Goal: Information Seeking & Learning: Learn about a topic

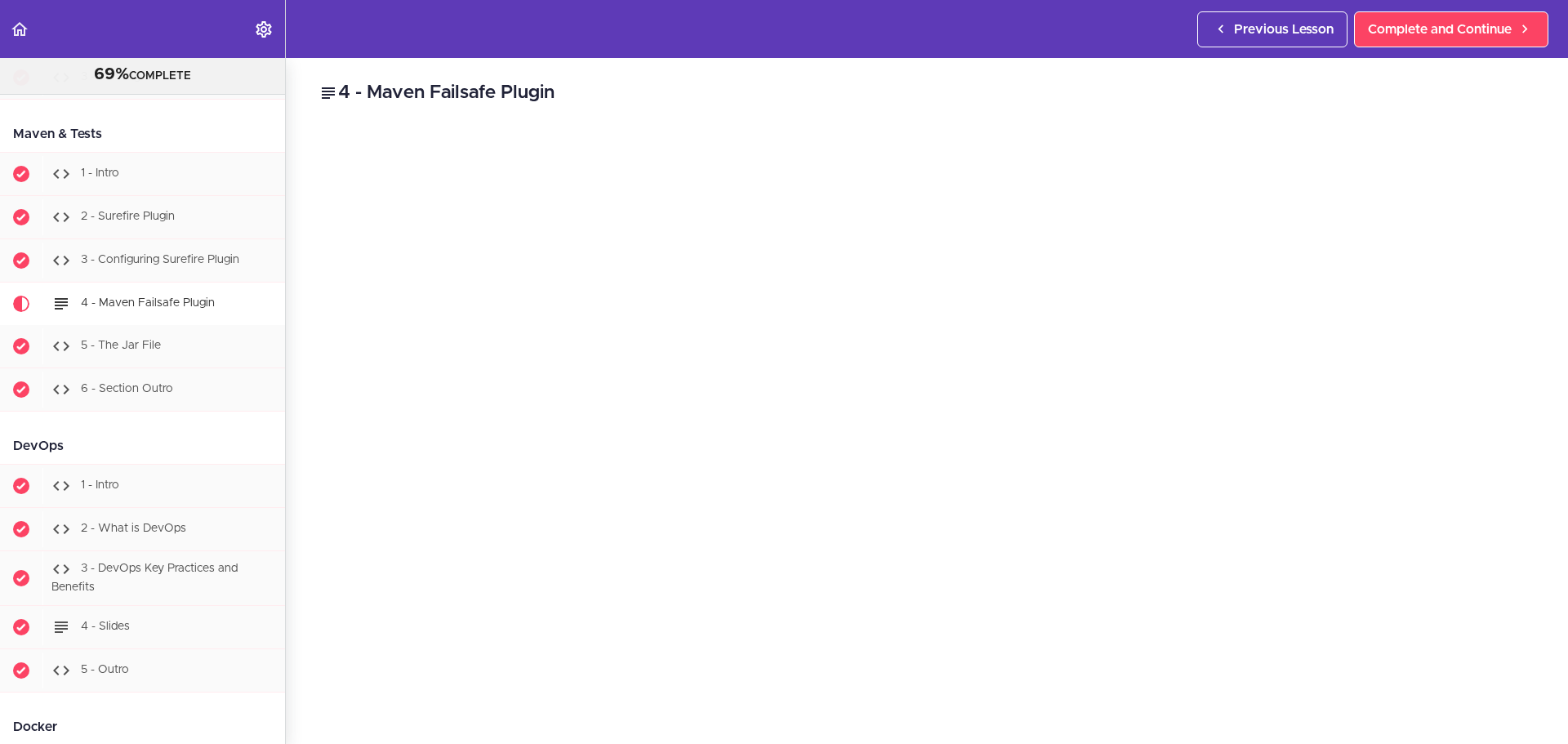
scroll to position [81, 0]
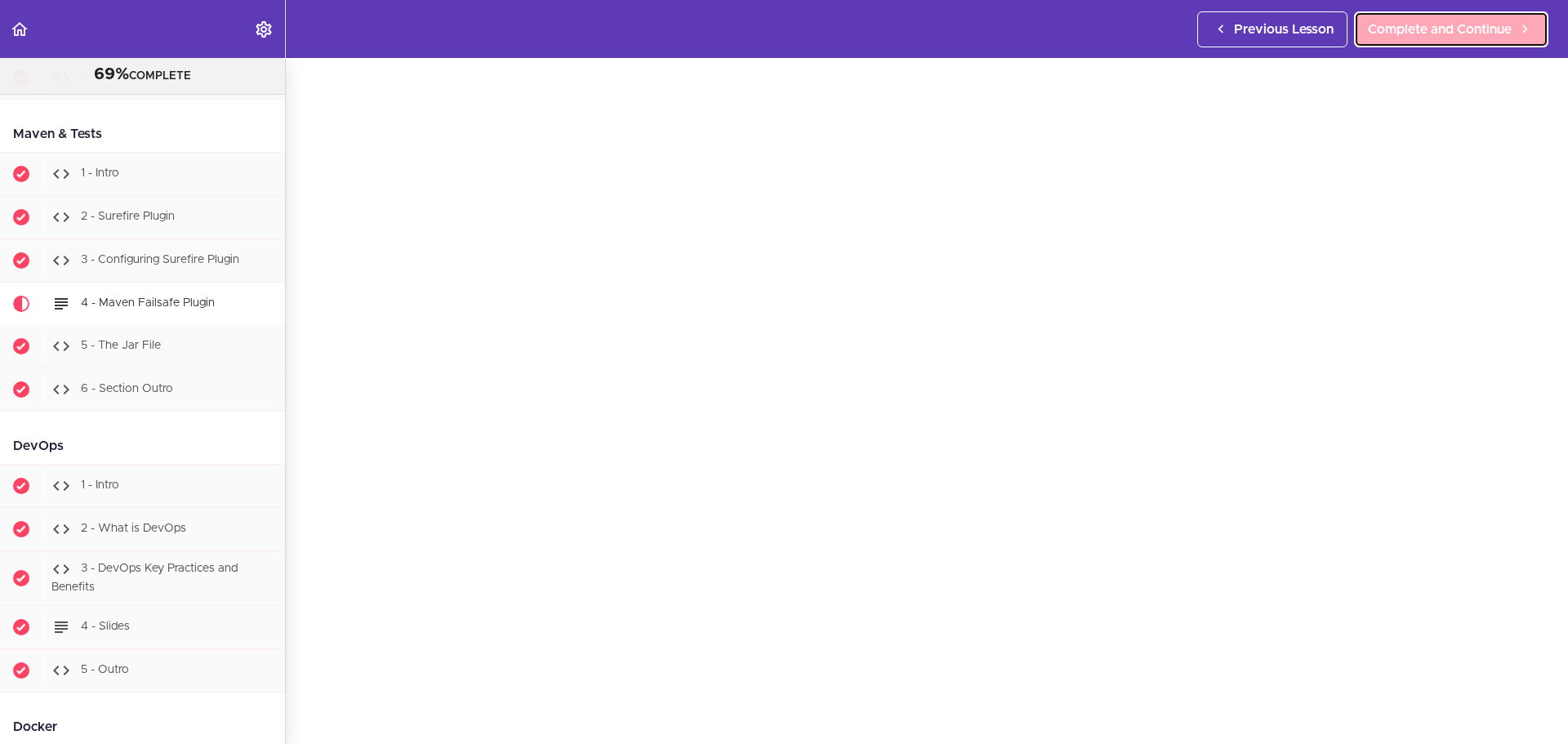
click at [1305, 34] on span "Complete and Continue" at bounding box center [1439, 30] width 144 height 20
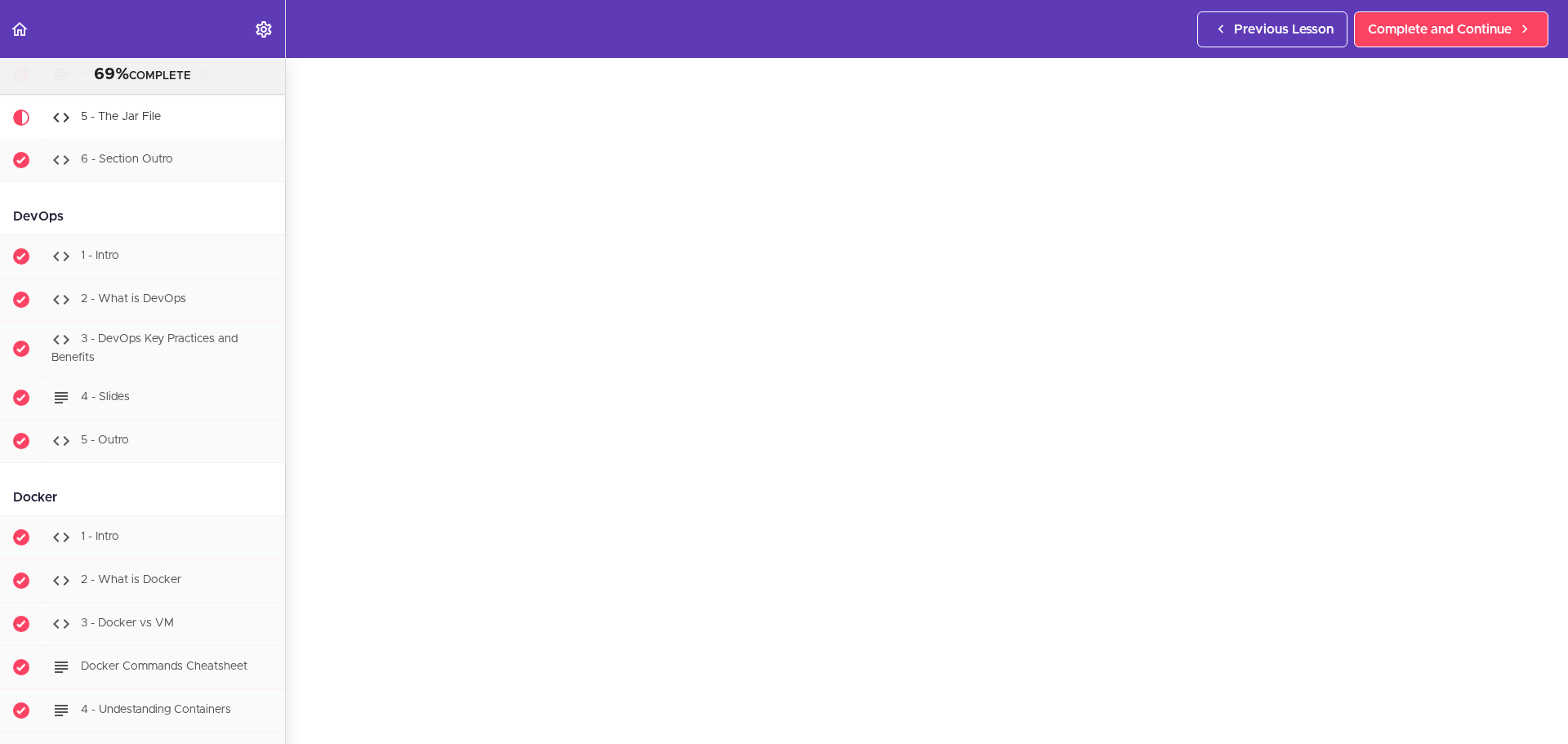
scroll to position [81, 0]
drag, startPoint x: 1470, startPoint y: 0, endPoint x: 1547, endPoint y: 549, distance: 554.4
click at [1305, 590] on div "5 - The Jar File Complete and Continue 1 - Follow us on LinkedIn 2 - Subscribe …" at bounding box center [927, 319] width 1282 height 686
click at [1305, 25] on span "Complete and Continue" at bounding box center [1439, 30] width 144 height 20
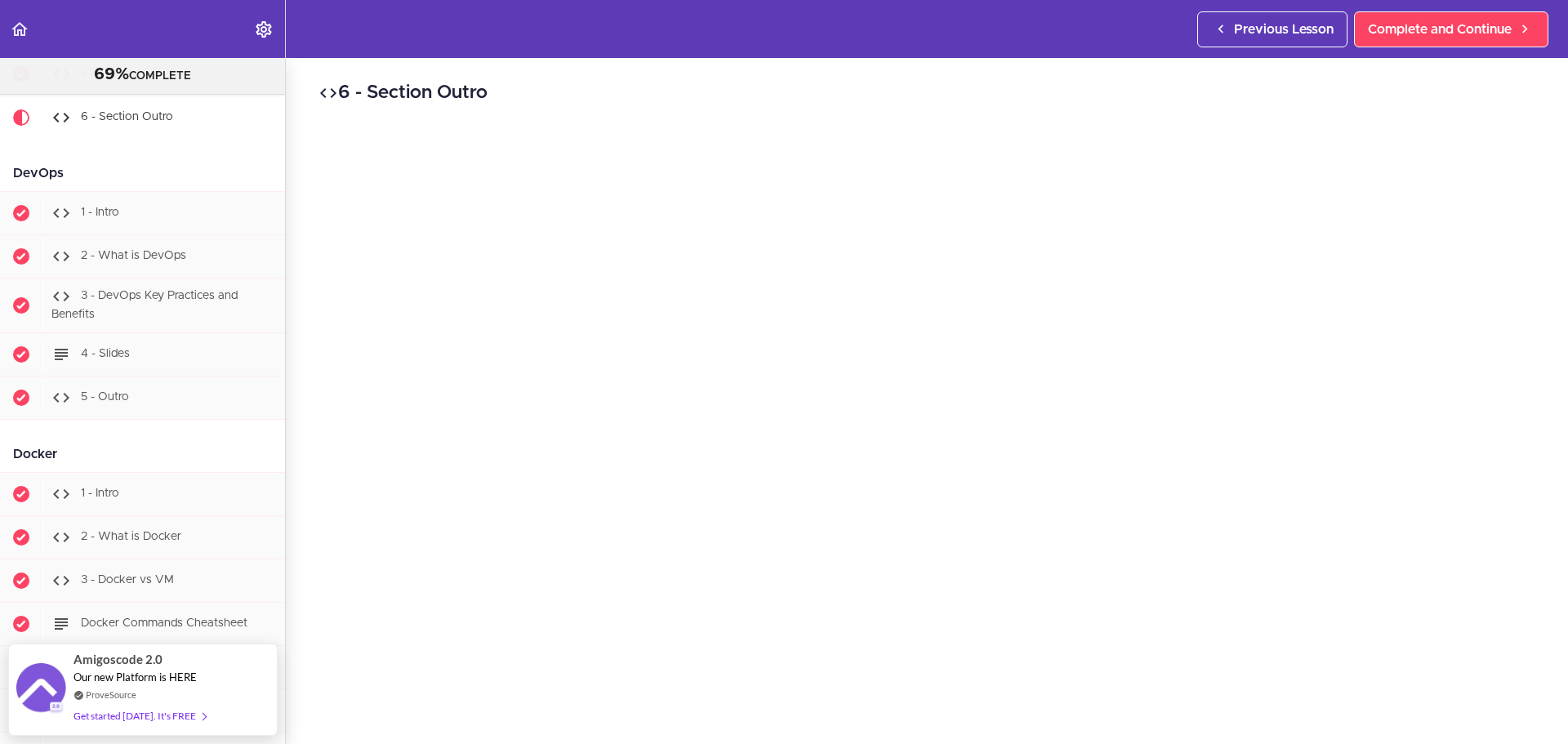
scroll to position [81, 0]
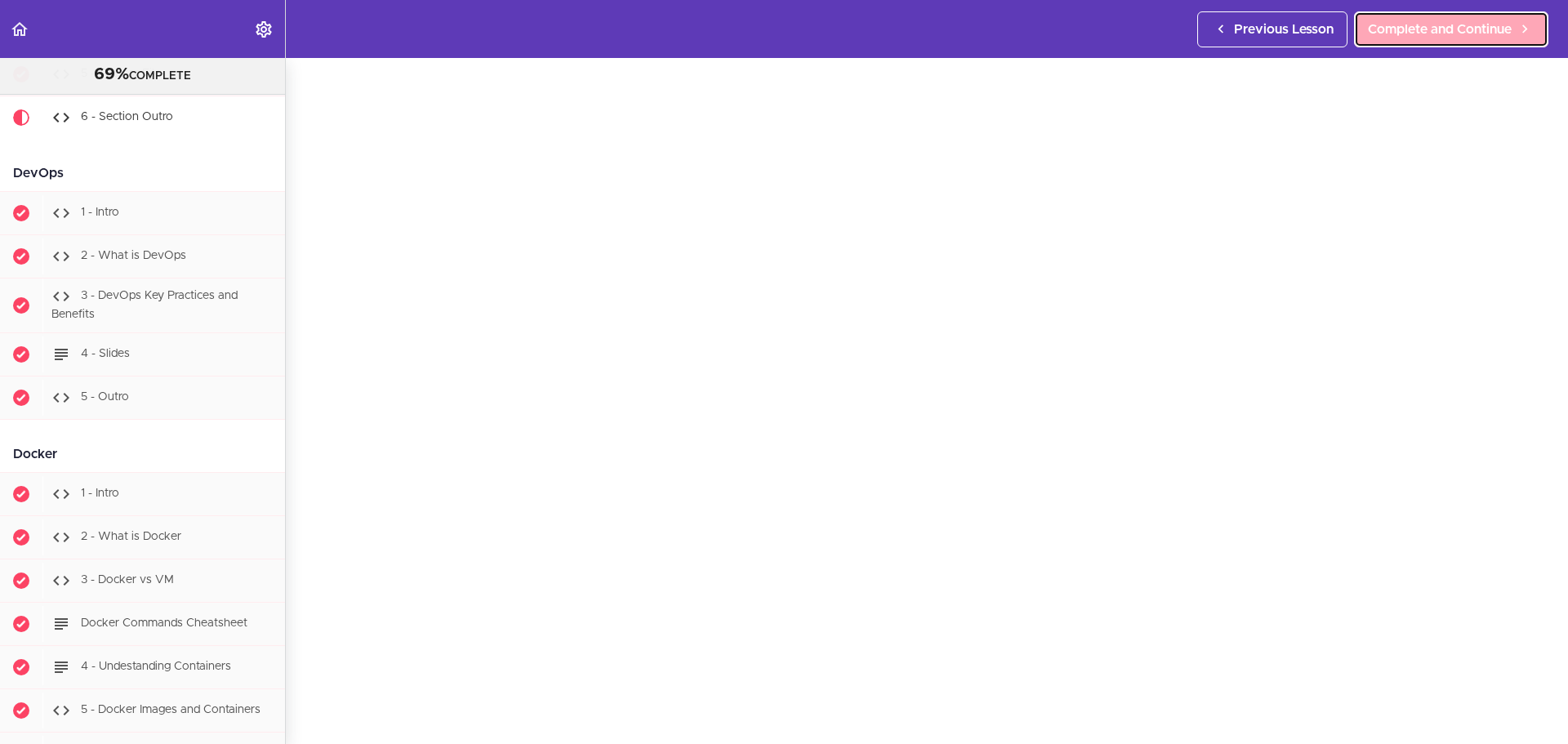
click at [1305, 32] on span "Complete and Continue" at bounding box center [1439, 30] width 144 height 20
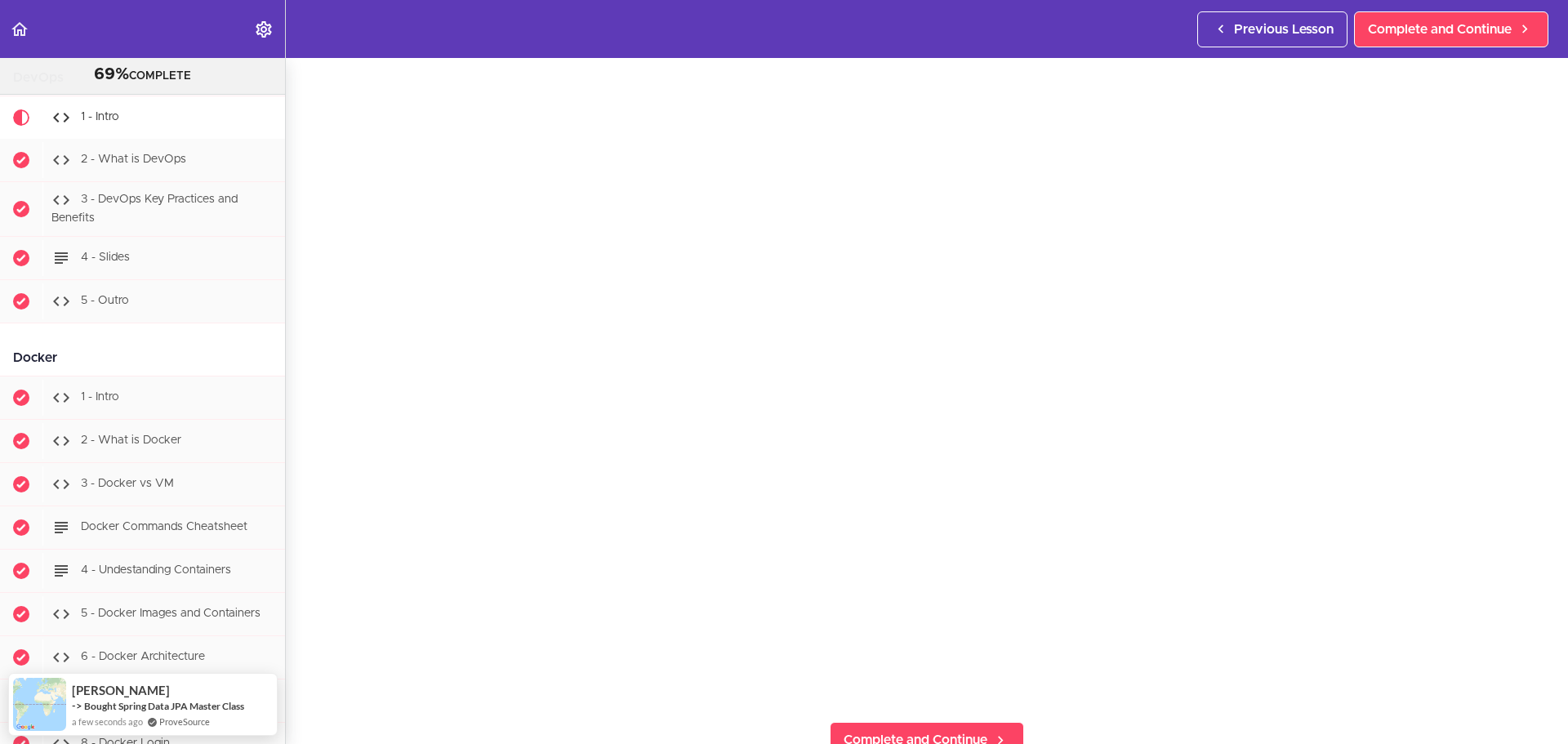
scroll to position [81, 0]
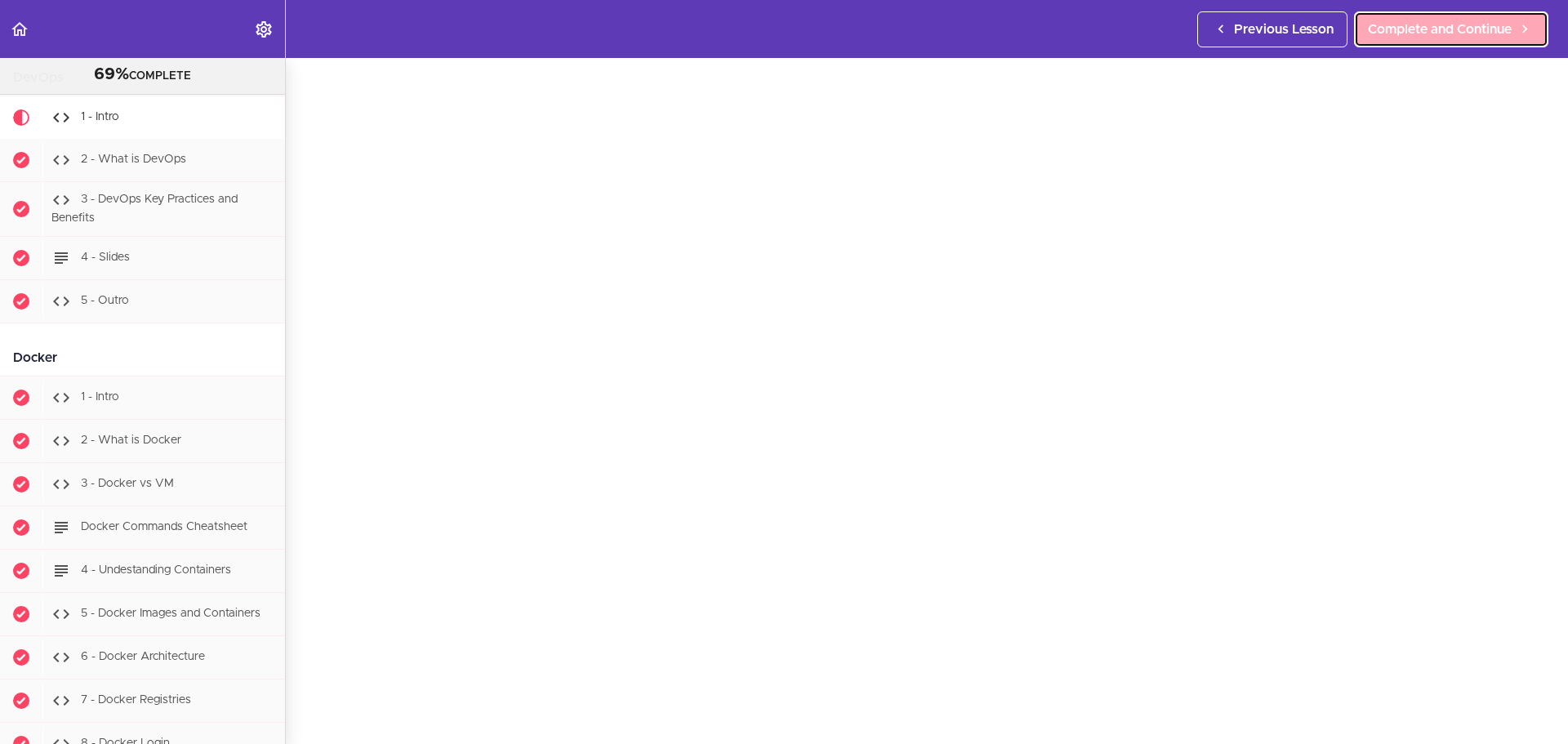
click at [1305, 37] on span "Complete and Continue" at bounding box center [1439, 30] width 144 height 20
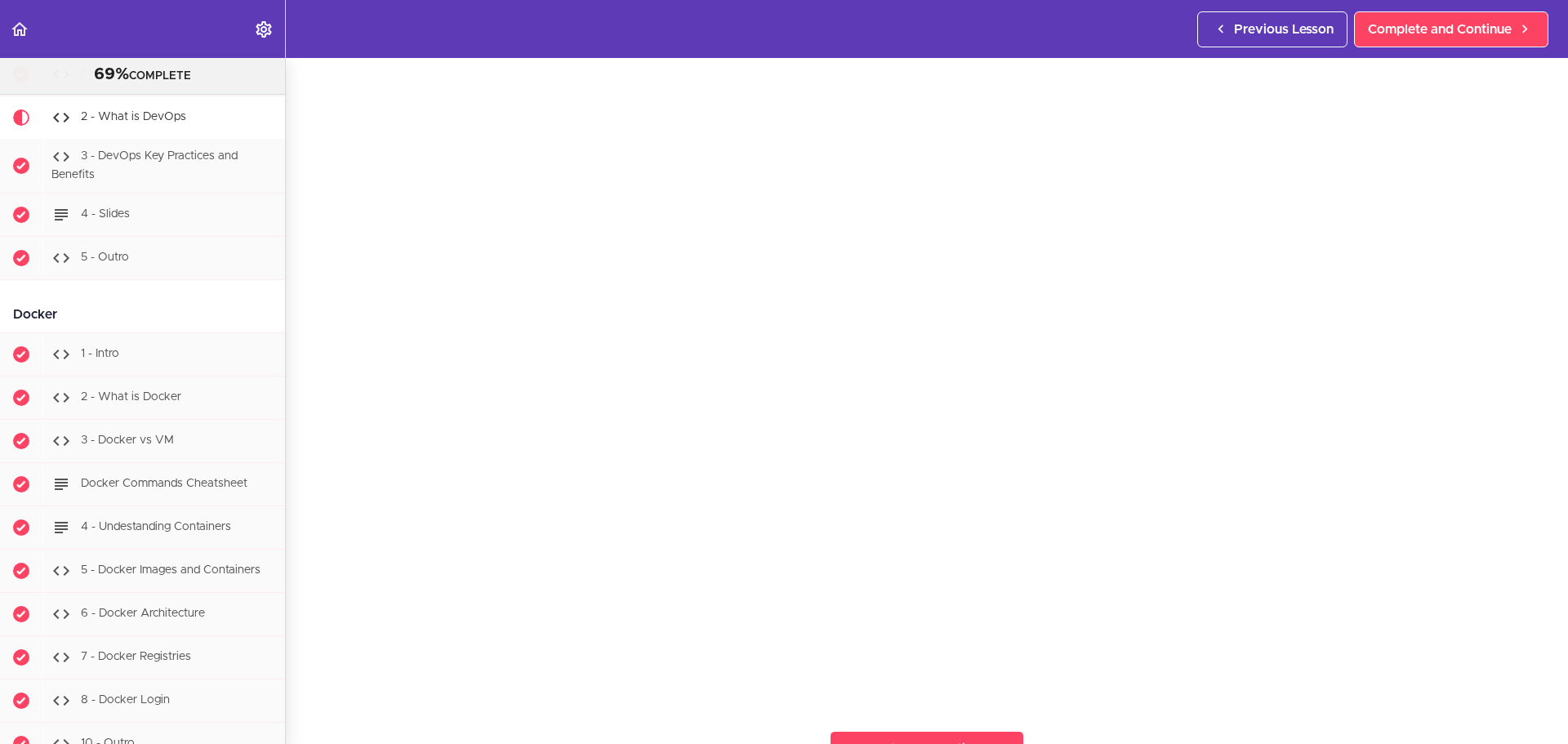
scroll to position [81, 0]
click at [1305, 11] on link "Complete and Continue" at bounding box center [1451, 30] width 195 height 36
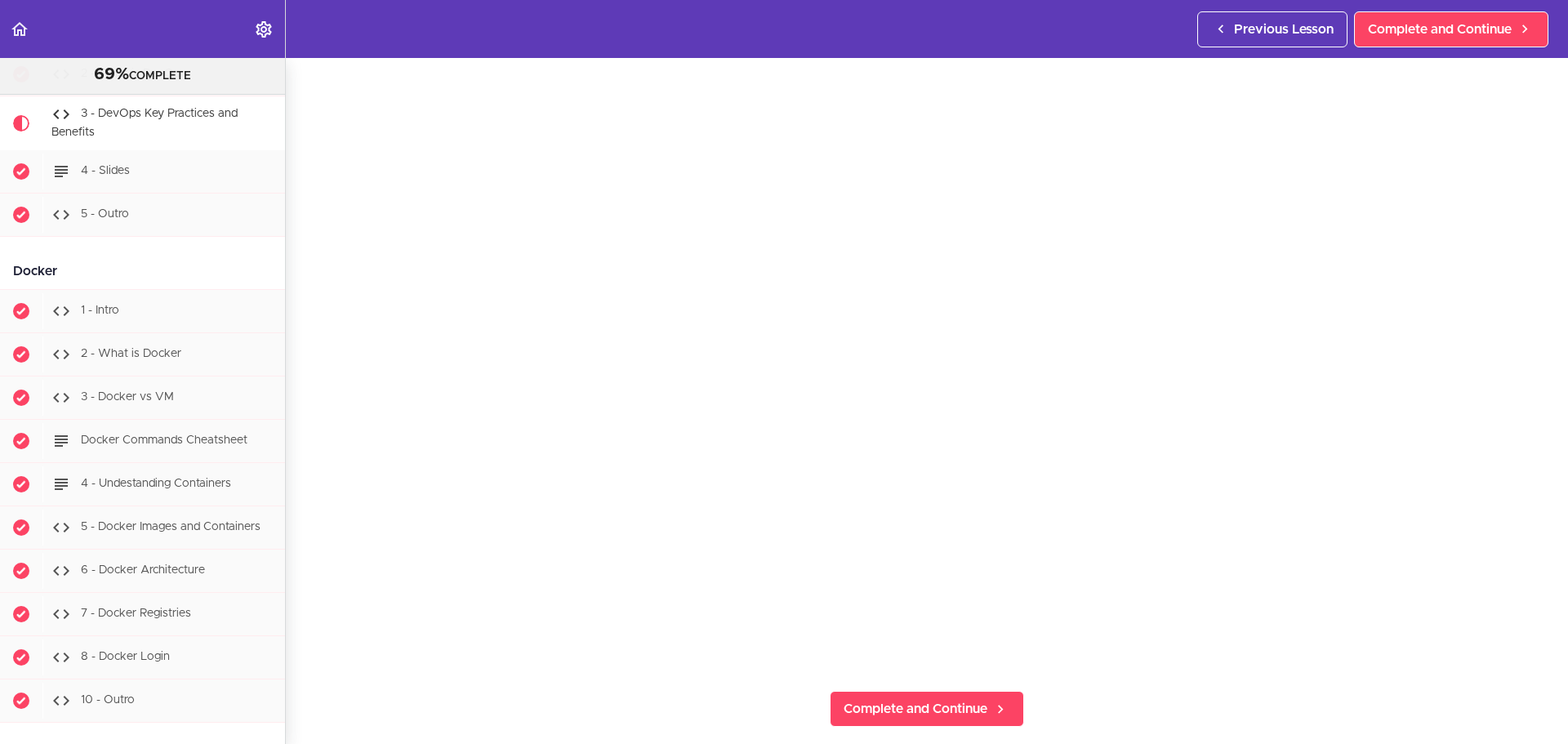
scroll to position [70, 0]
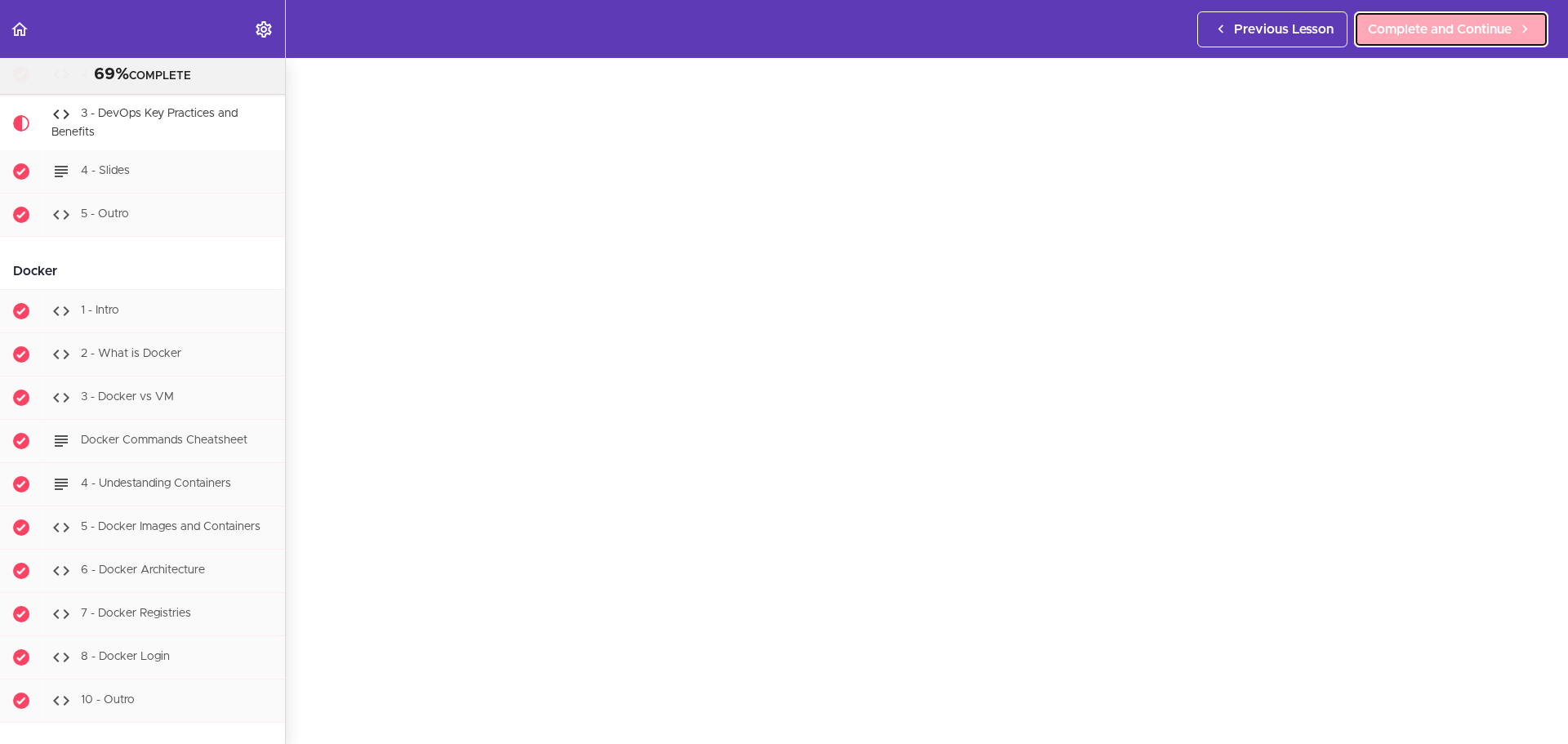
click at [1305, 37] on span "Complete and Continue" at bounding box center [1439, 30] width 144 height 20
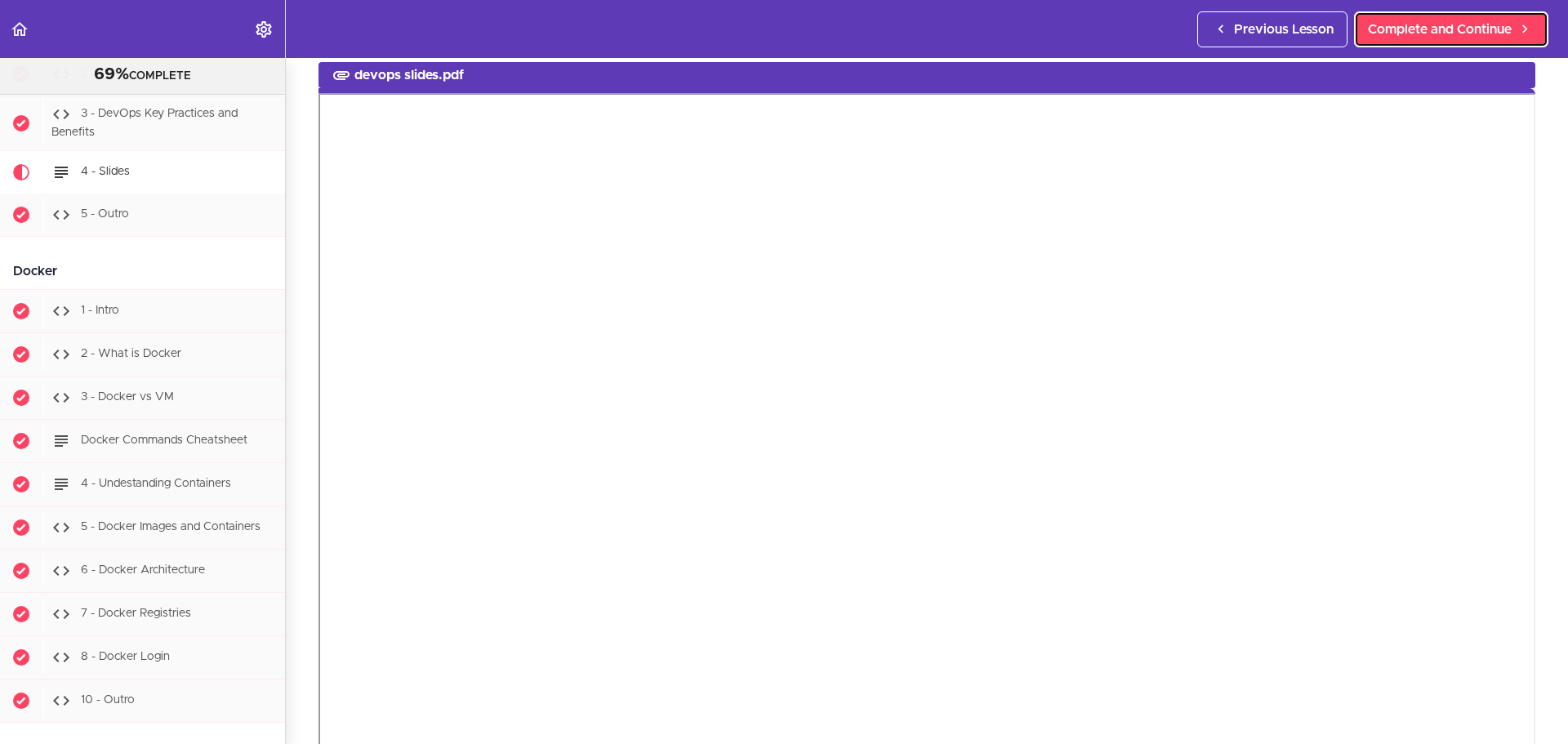
scroll to position [11041, 0]
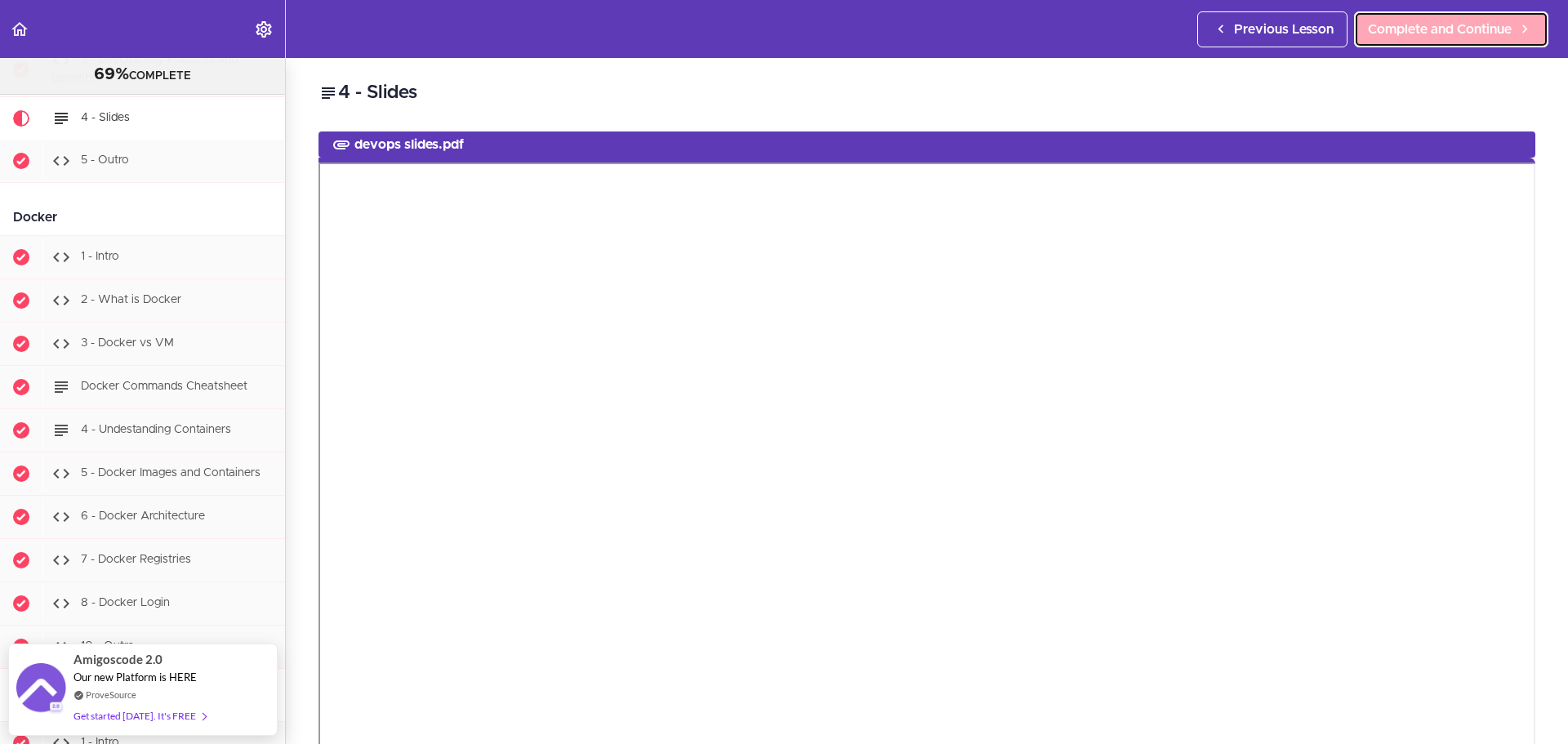
click at [1305, 11] on link "Complete and Continue" at bounding box center [1451, 30] width 195 height 36
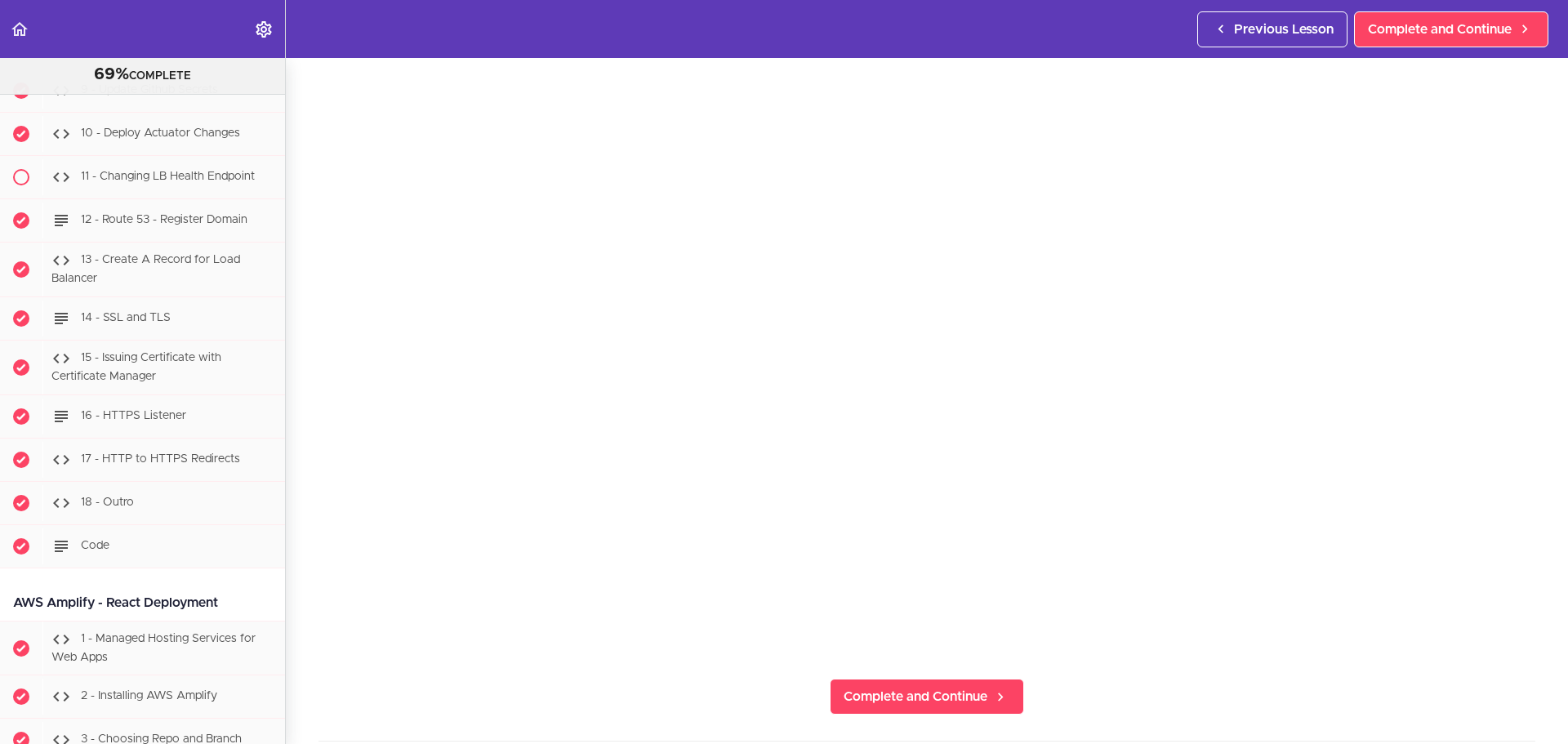
scroll to position [26847, 0]
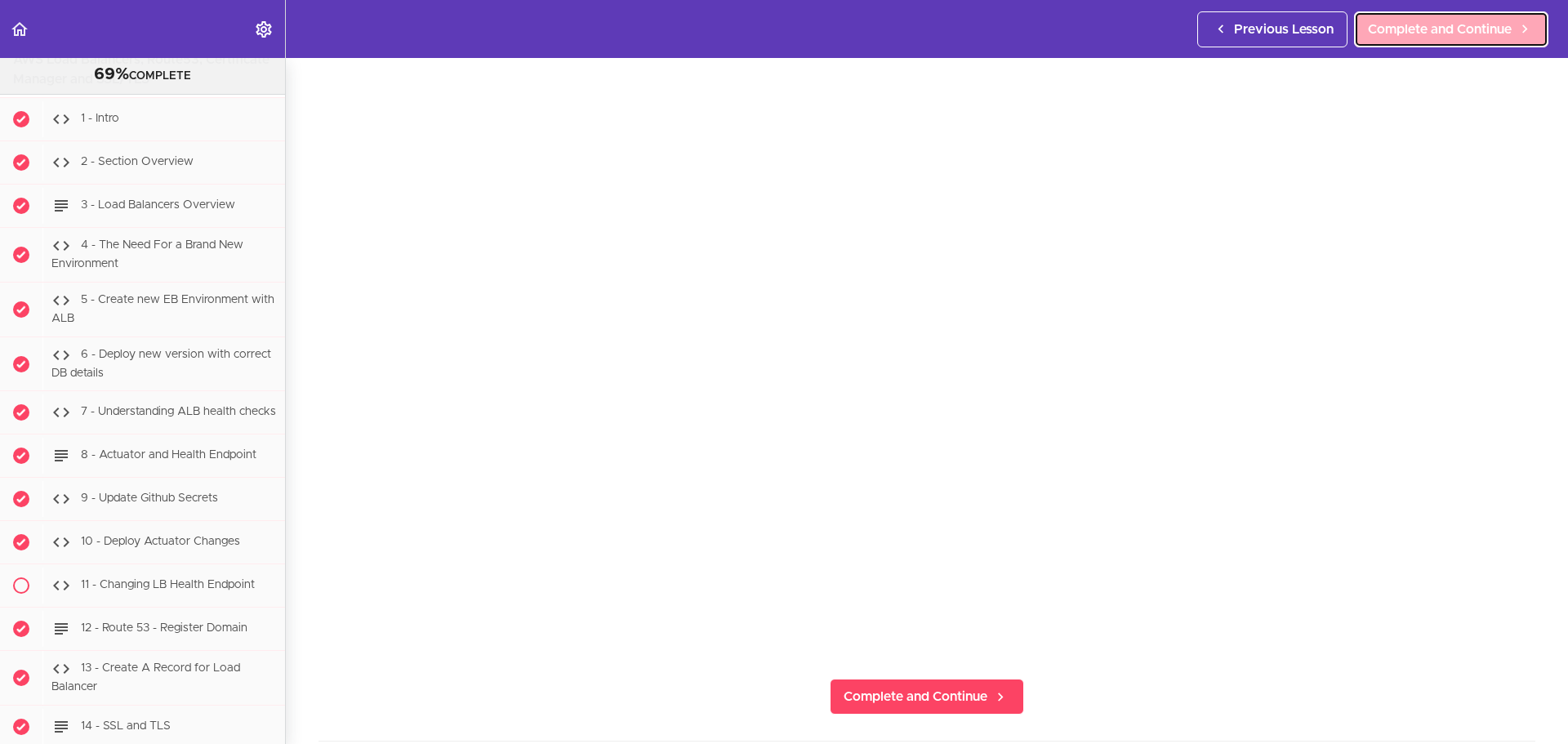
click at [1305, 36] on span "Complete and Continue" at bounding box center [1439, 30] width 144 height 20
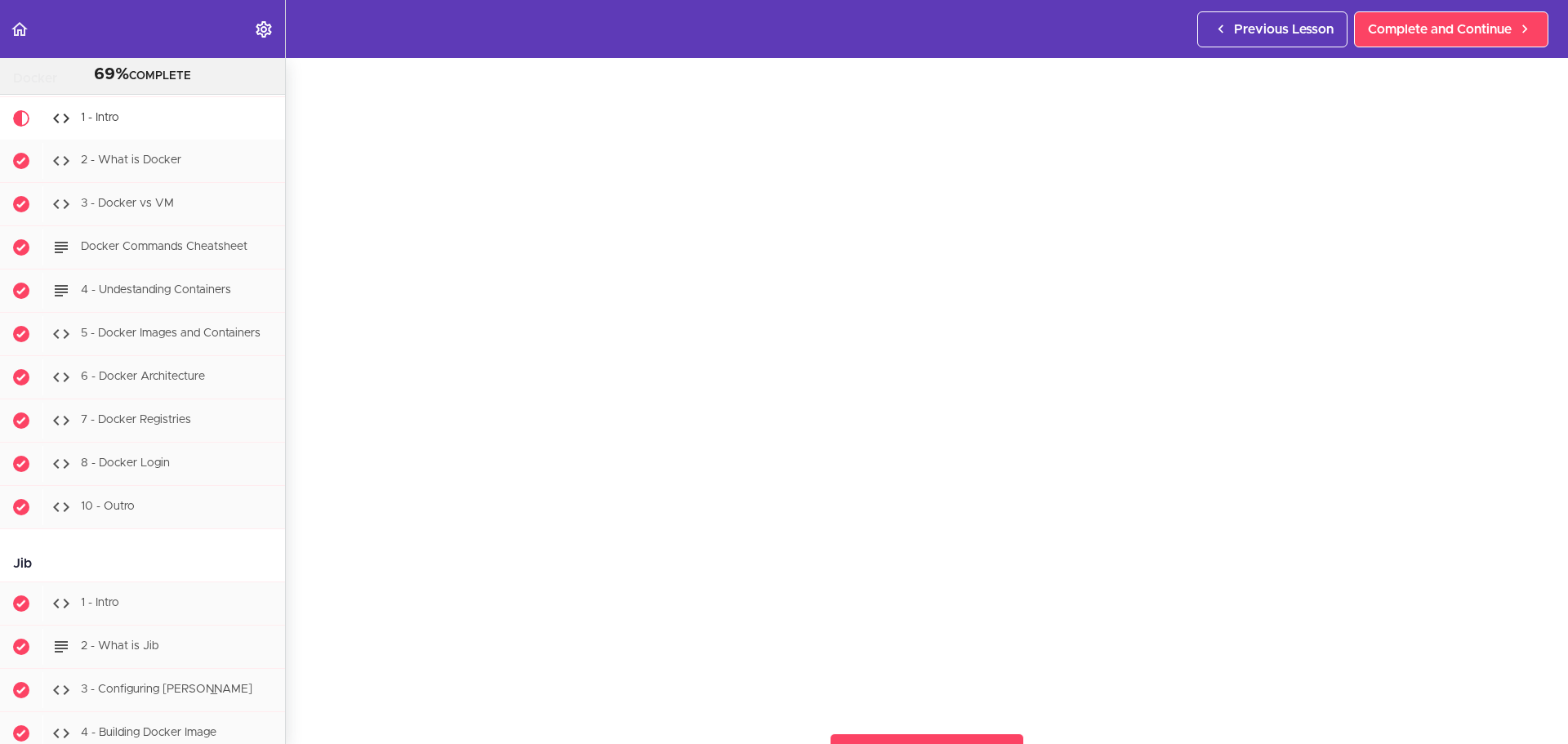
scroll to position [81, 0]
click at [1305, 34] on span "Complete and Continue" at bounding box center [1439, 30] width 144 height 20
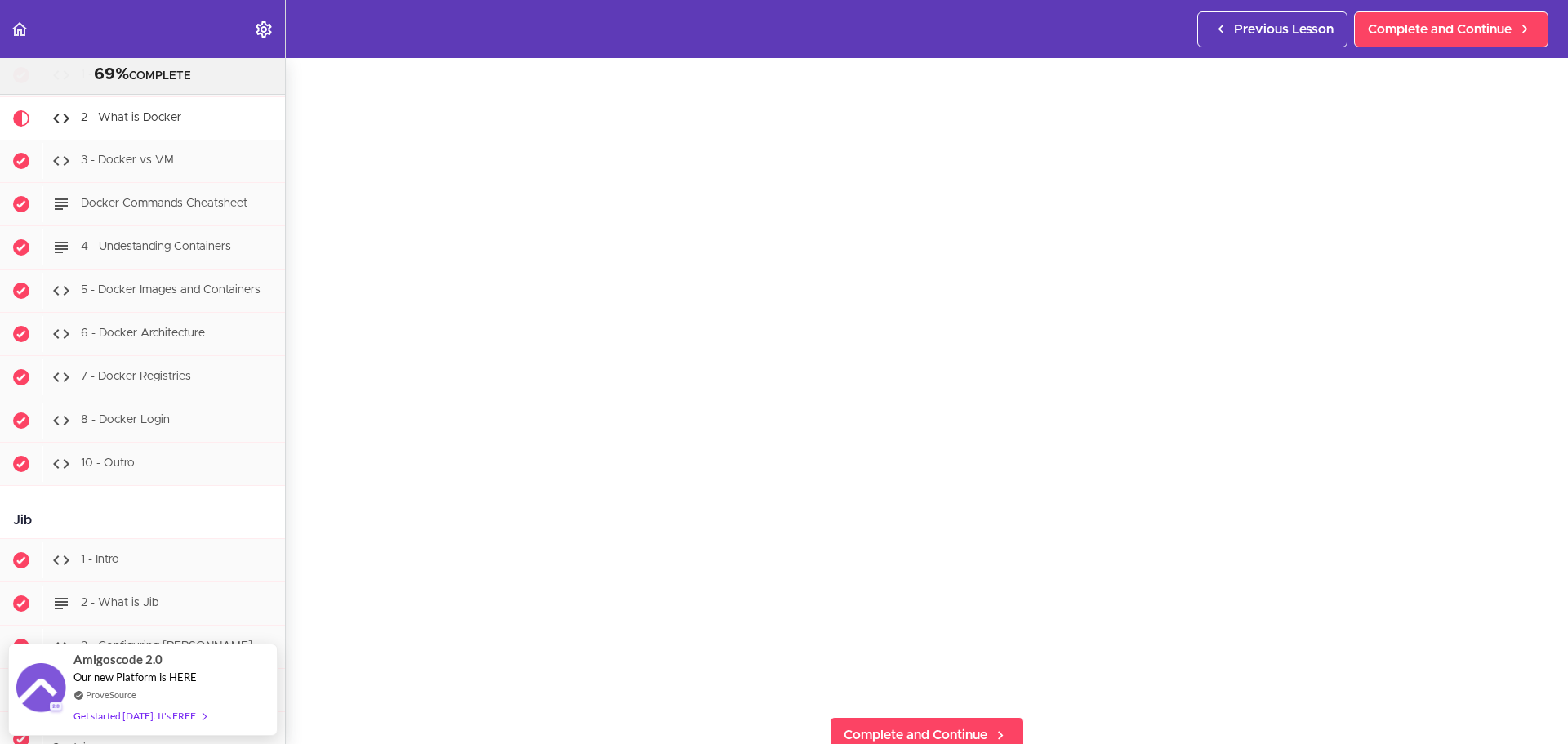
scroll to position [81, 0]
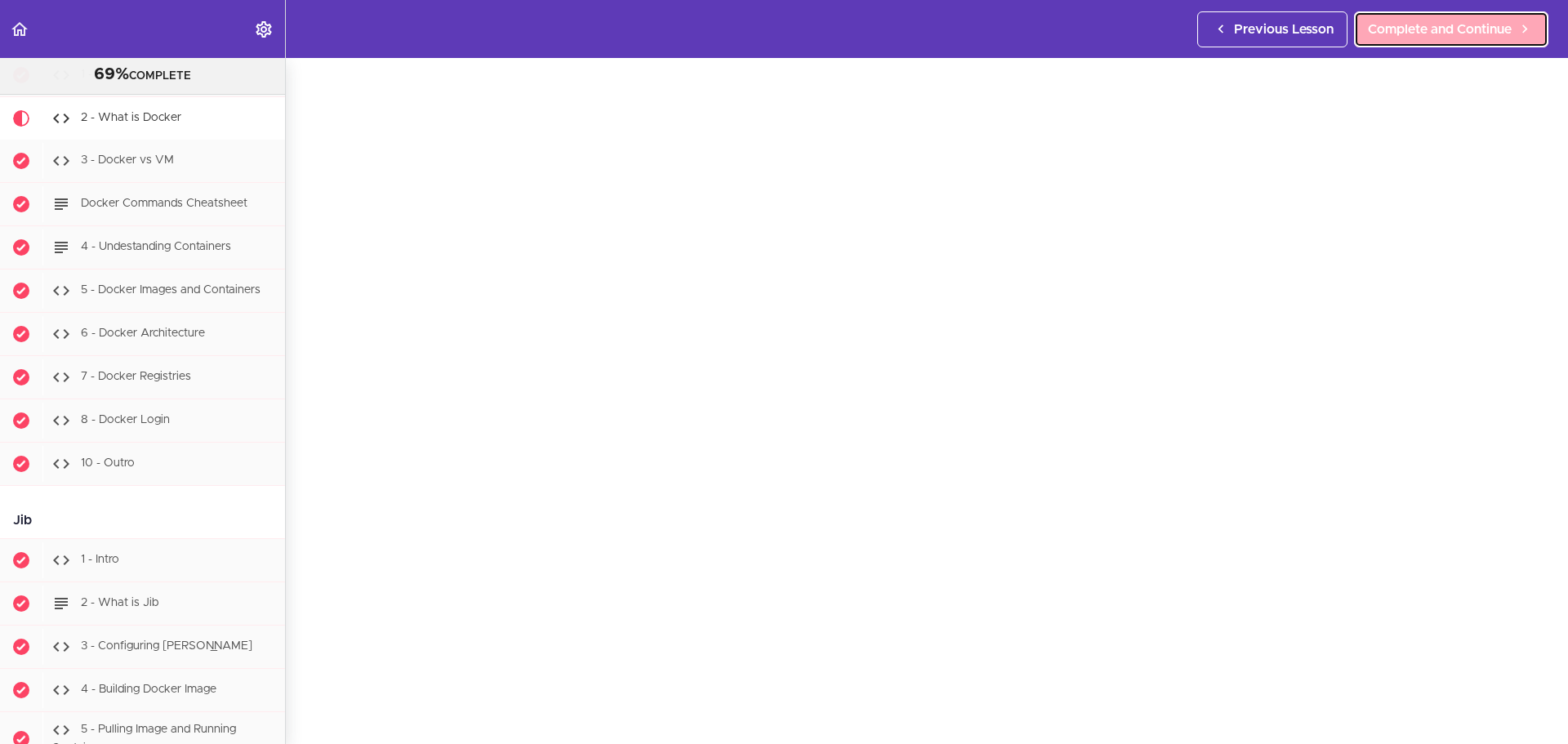
click at [1305, 30] on span "Complete and Continue" at bounding box center [1439, 30] width 144 height 20
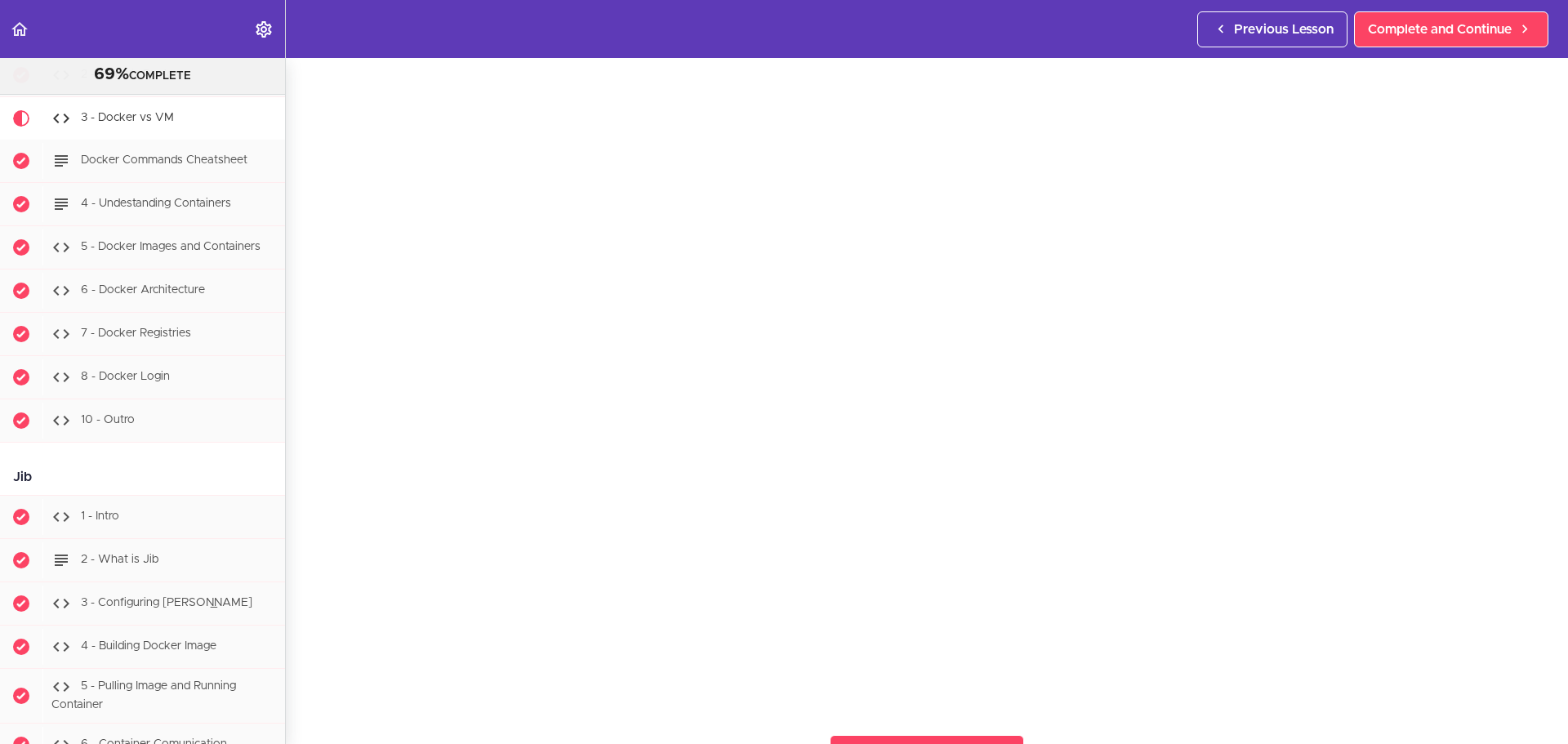
scroll to position [81, 0]
click at [1305, 29] on span "Complete and Continue" at bounding box center [1439, 30] width 144 height 20
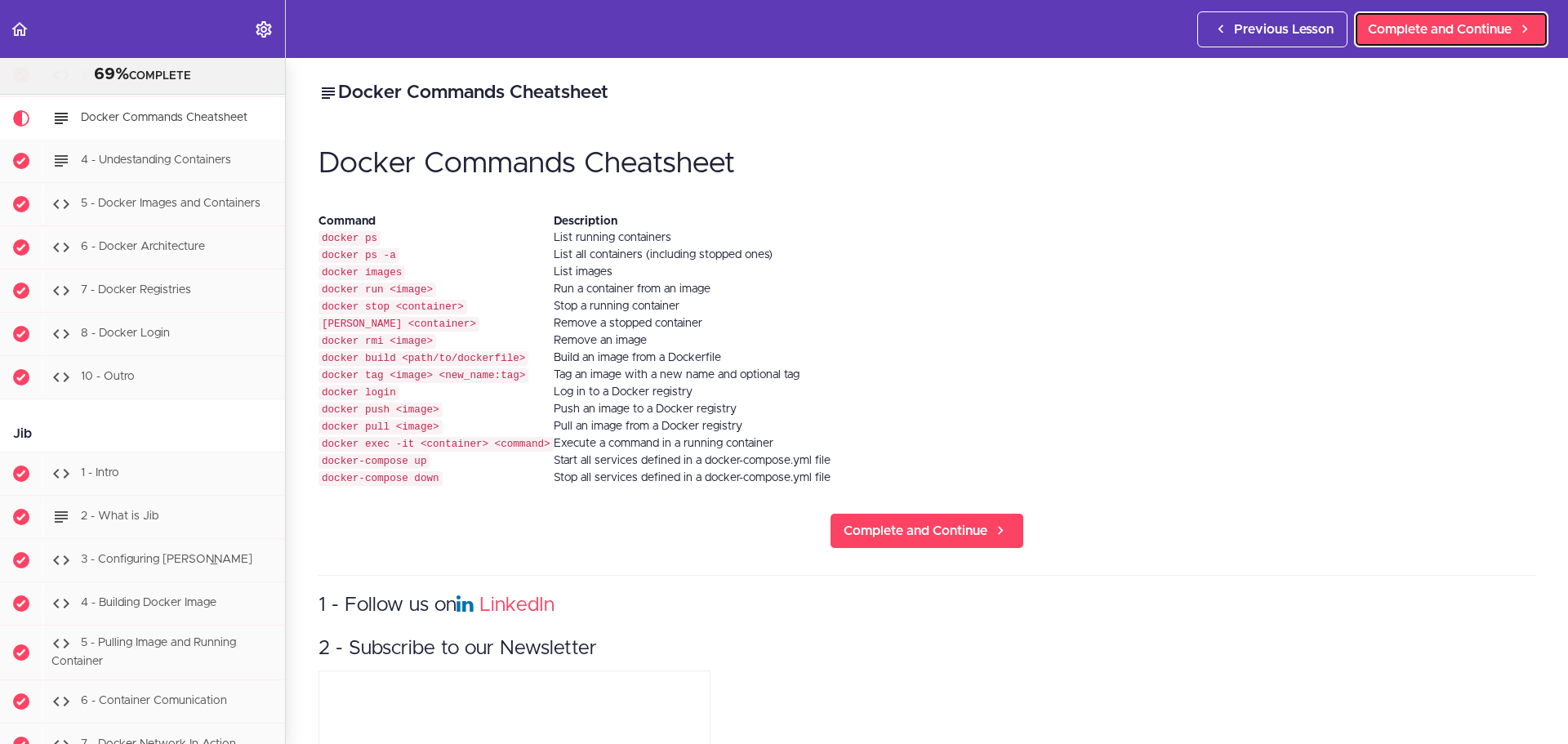
scroll to position [11310, 0]
drag, startPoint x: 534, startPoint y: 350, endPoint x: 716, endPoint y: 348, distance: 182.0
click at [716, 350] on td "Build an image from a Dockerfile" at bounding box center [691, 358] width 277 height 17
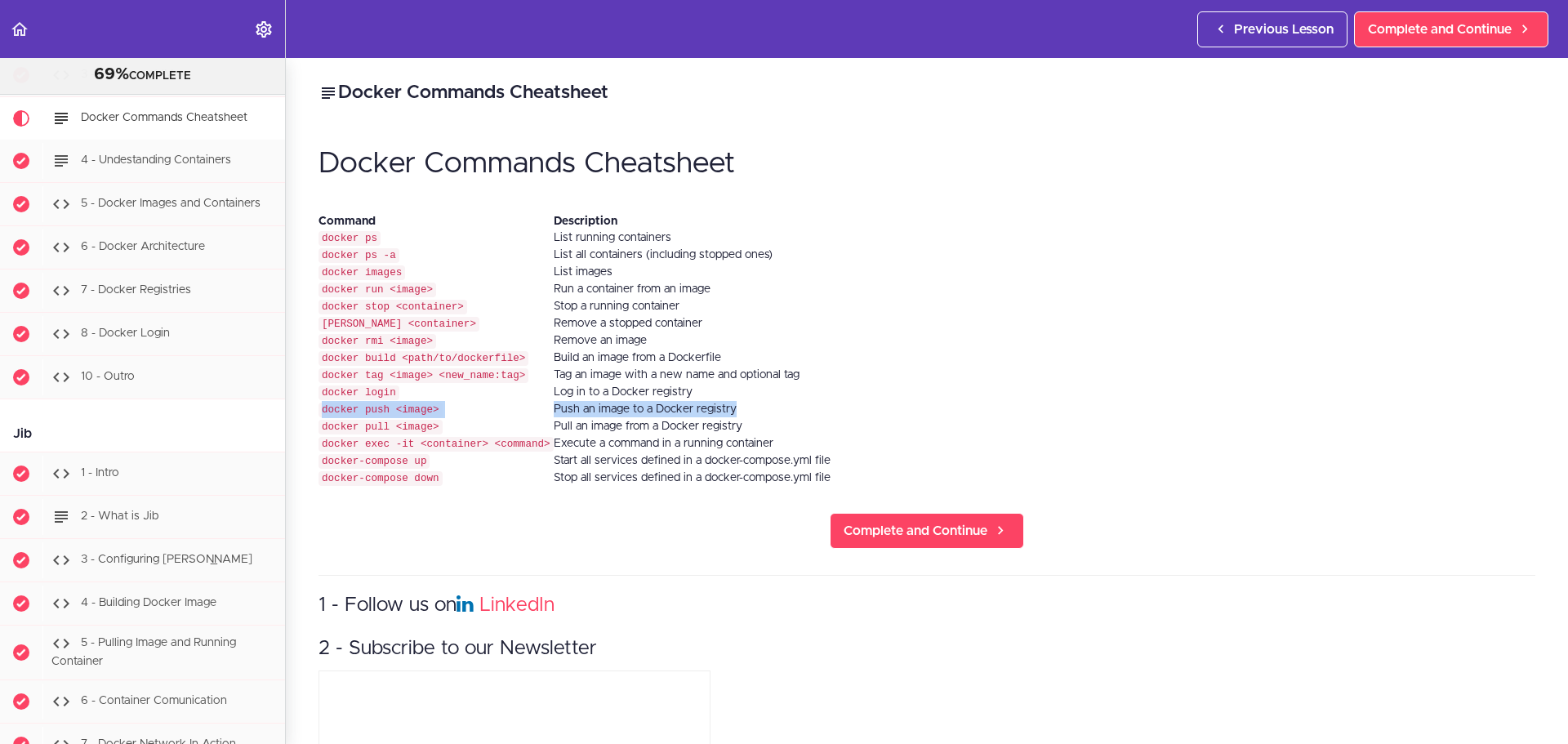
drag, startPoint x: 324, startPoint y: 403, endPoint x: 746, endPoint y: 397, distance: 422.0
click at [746, 401] on tr "docker push <image> Push an image to a Docker registry" at bounding box center [575, 409] width 512 height 17
drag, startPoint x: 319, startPoint y: 418, endPoint x: 750, endPoint y: 416, distance: 431.0
click at [750, 418] on tr "docker pull <image> Pull an image from a Docker registry" at bounding box center [575, 426] width 512 height 17
click at [576, 418] on td "Pull an image from a Docker registry" at bounding box center [691, 426] width 277 height 17
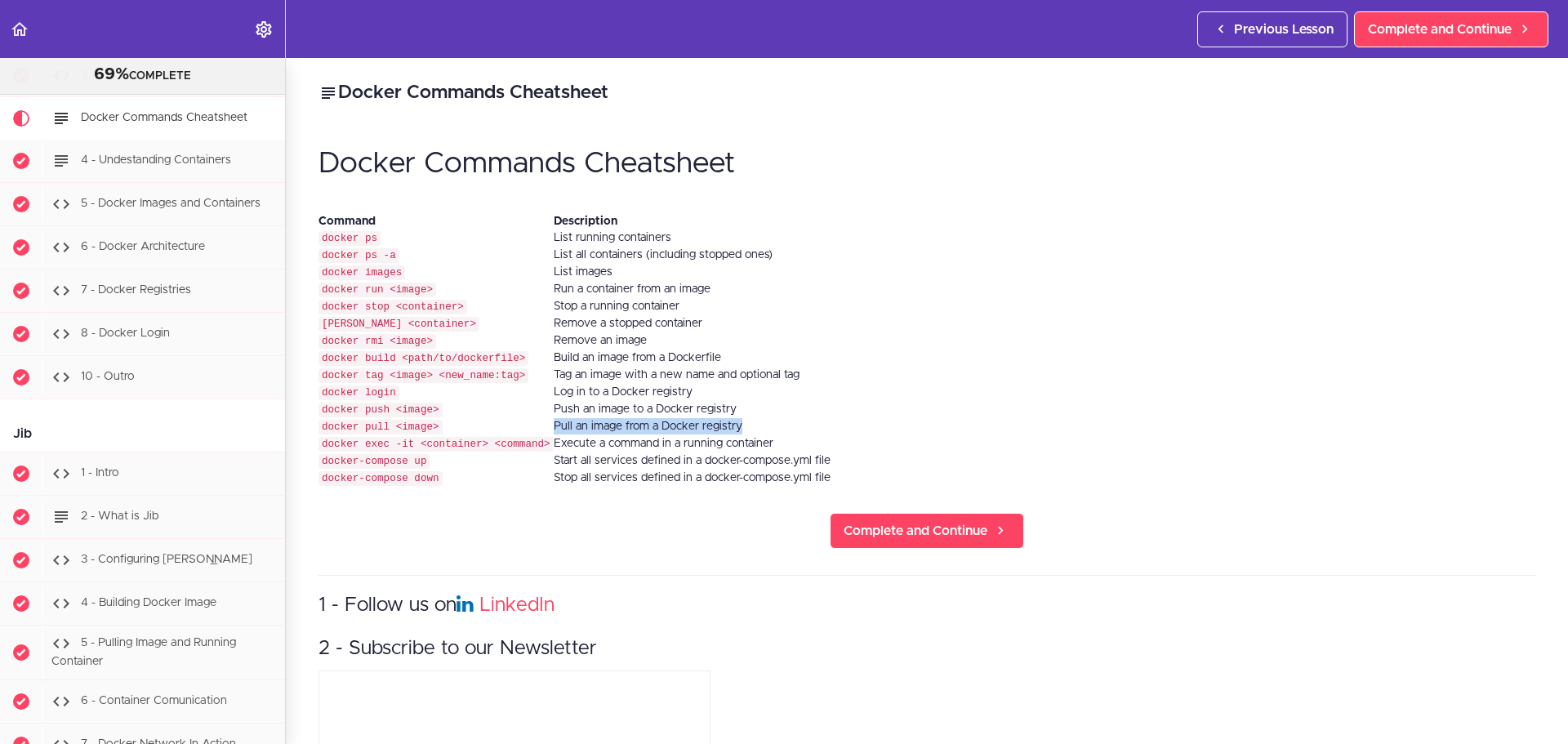
drag, startPoint x: 534, startPoint y: 416, endPoint x: 740, endPoint y: 417, distance: 206.0
click at [740, 418] on td "Pull an image from a Docker registry" at bounding box center [691, 426] width 277 height 17
click at [560, 418] on td "Pull an image from a Docker registry" at bounding box center [691, 426] width 277 height 17
drag, startPoint x: 524, startPoint y: 416, endPoint x: 746, endPoint y: 418, distance: 222.0
click at [746, 418] on tr "docker pull <image> Pull an image from a Docker registry" at bounding box center [575, 426] width 512 height 17
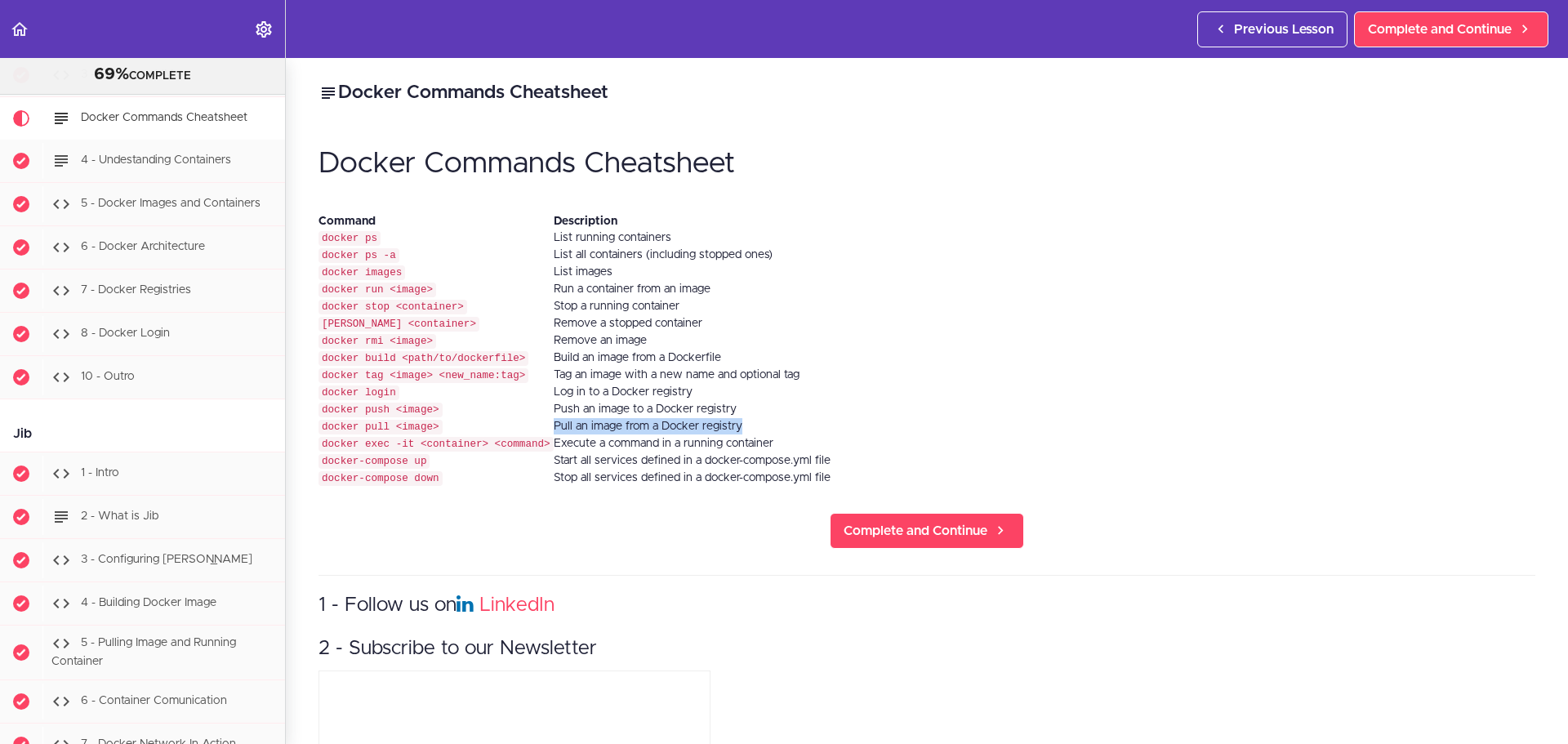
click at [712, 418] on td "Pull an image from a Docker registry" at bounding box center [691, 426] width 277 height 17
drag, startPoint x: 319, startPoint y: 431, endPoint x: 405, endPoint y: 436, distance: 86.1
click at [405, 437] on code "docker exec -it <container> <command>" at bounding box center [436, 444] width 235 height 15
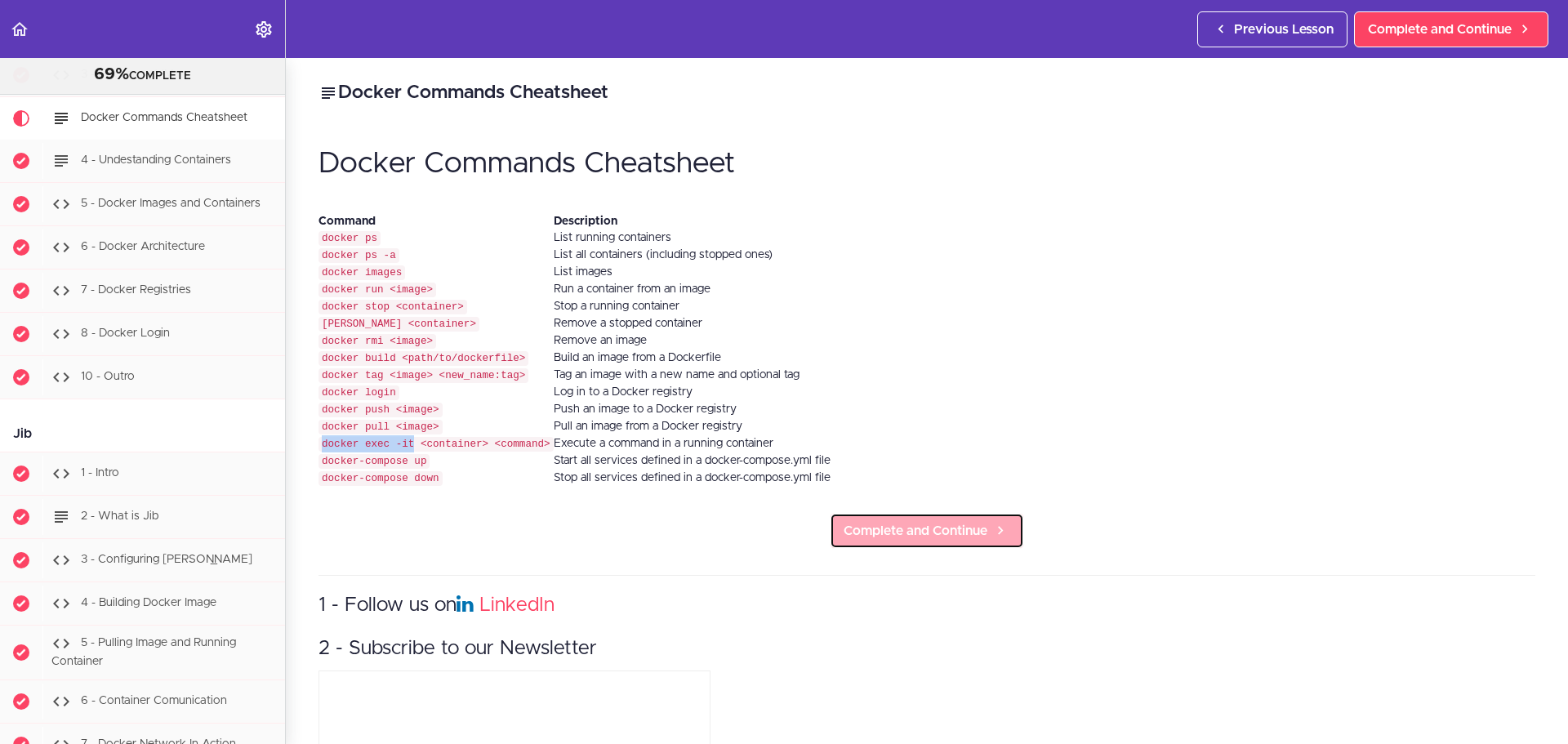
click at [919, 525] on span "Complete and Continue" at bounding box center [915, 531] width 144 height 20
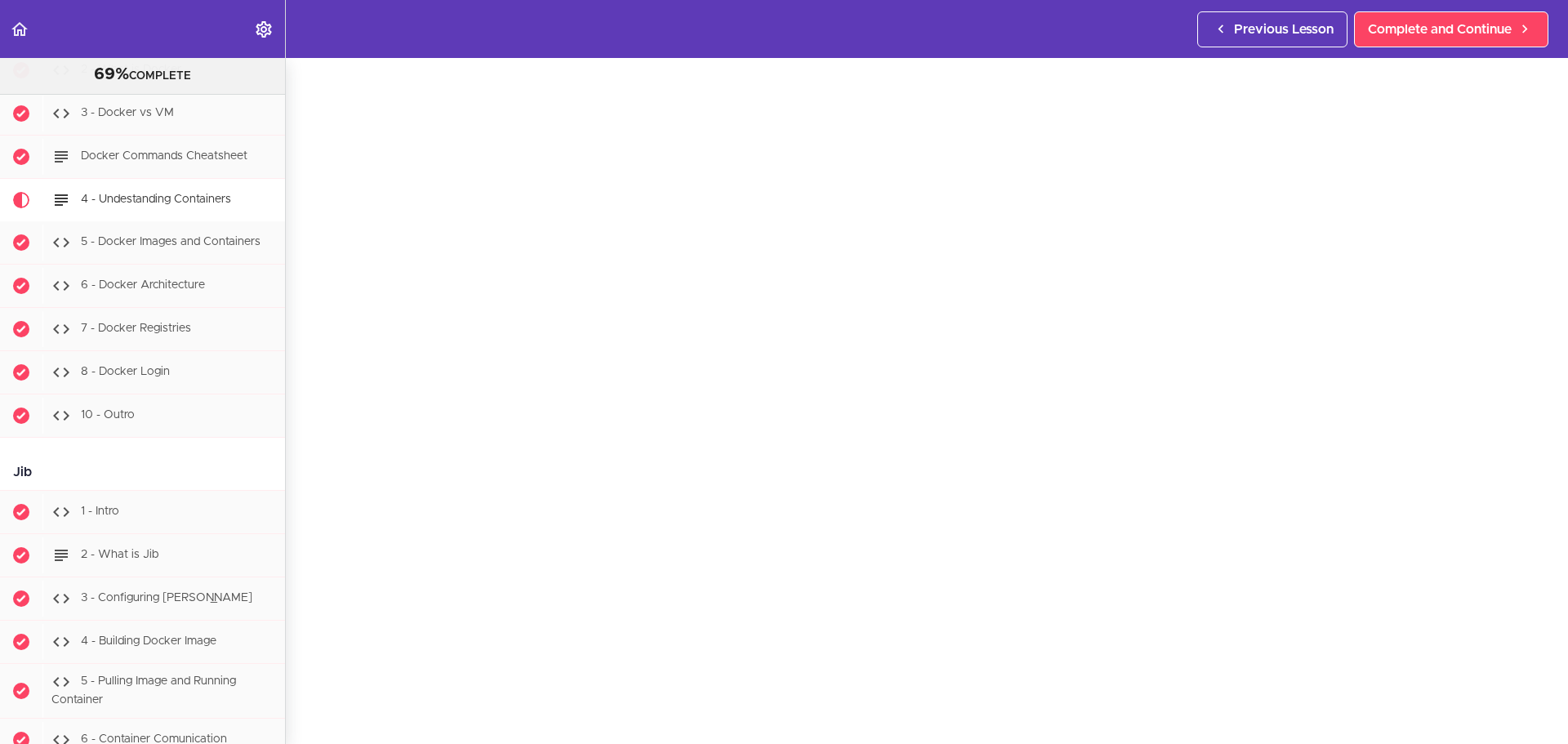
scroll to position [80, 0]
click at [1305, 39] on span "Complete and Continue" at bounding box center [1439, 30] width 144 height 20
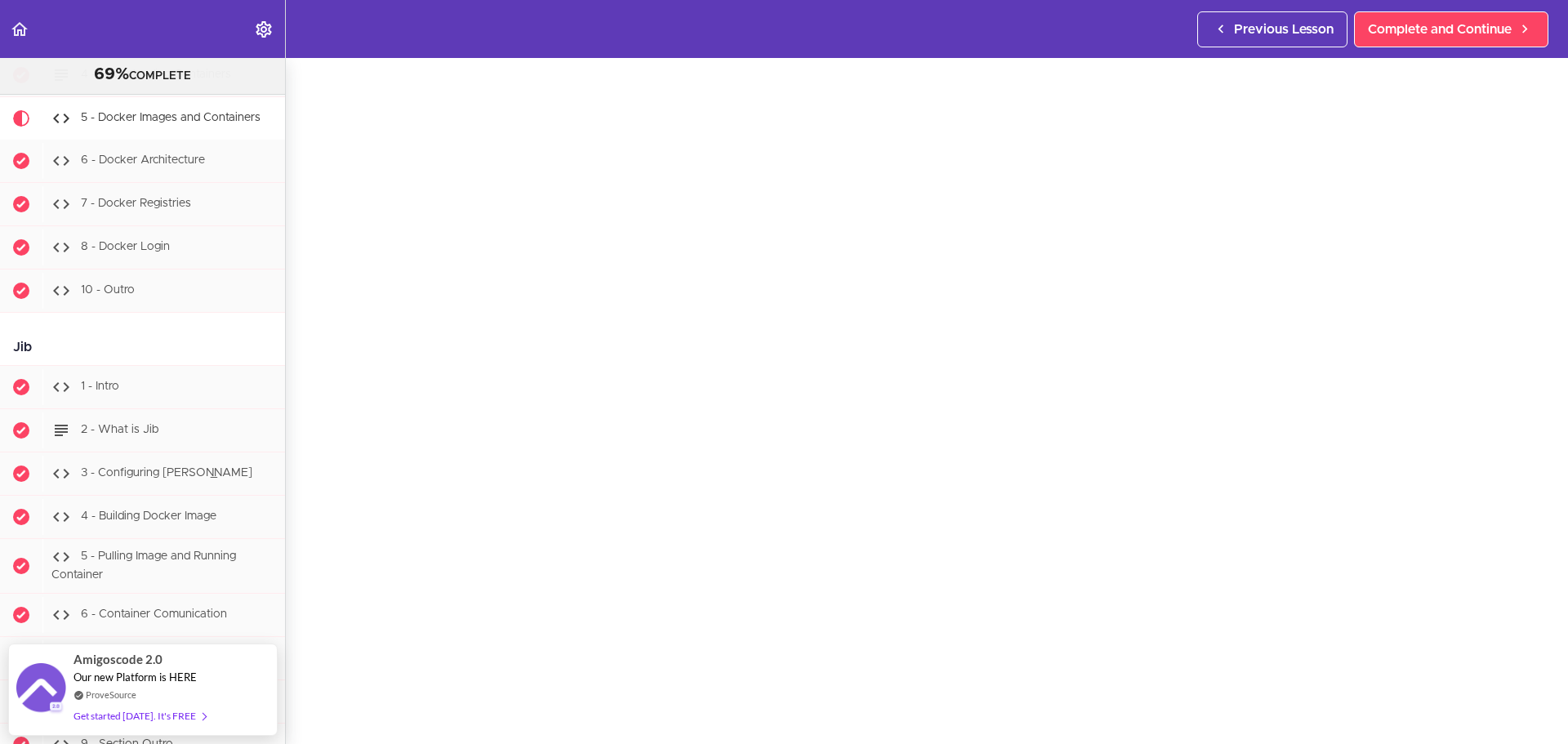
scroll to position [81, 0]
click at [305, 359] on div "5 - Docker Images and Containers Complete and Continue 1 - Follow us on LinkedI…" at bounding box center [927, 319] width 1282 height 686
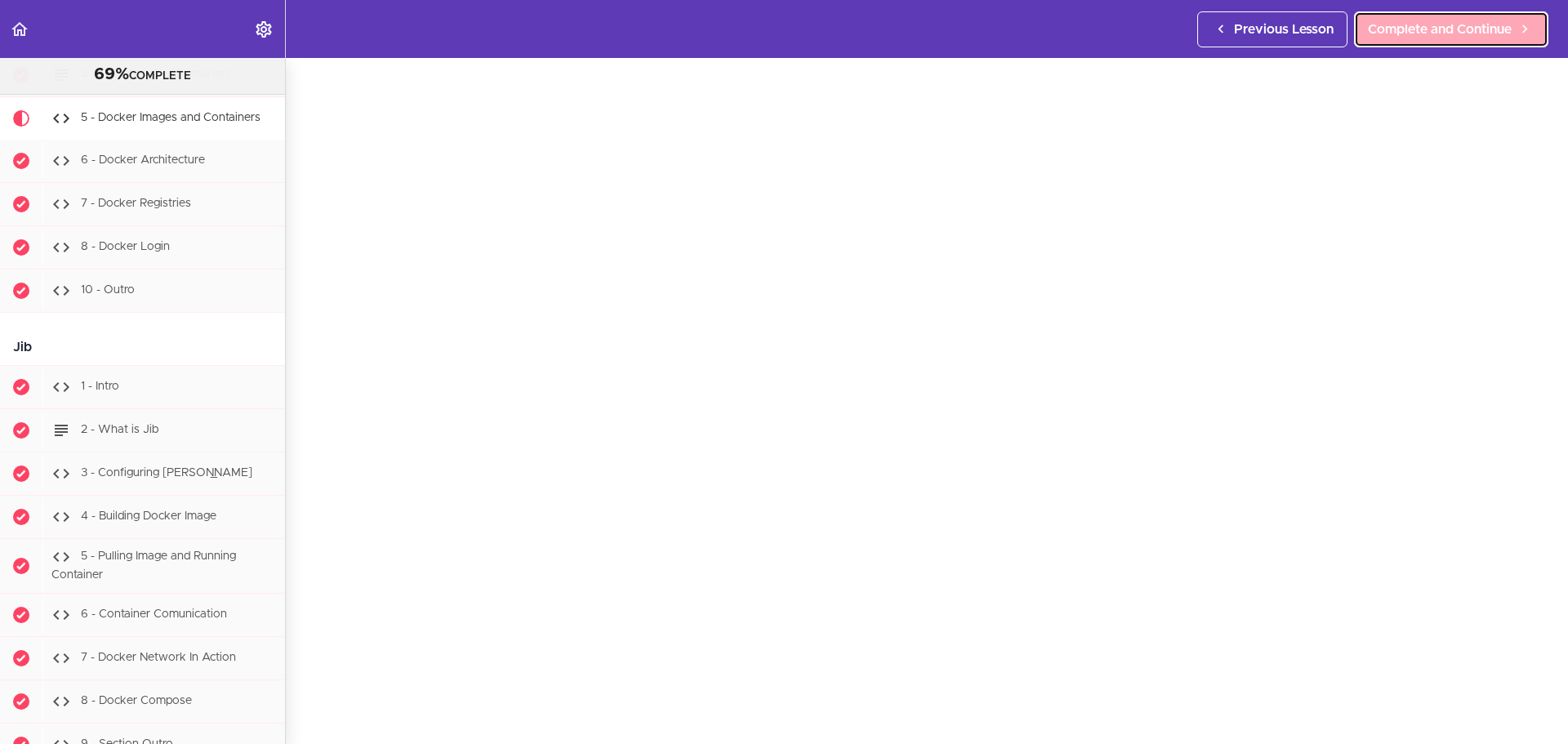
click at [1305, 34] on span "Complete and Continue" at bounding box center [1439, 30] width 144 height 20
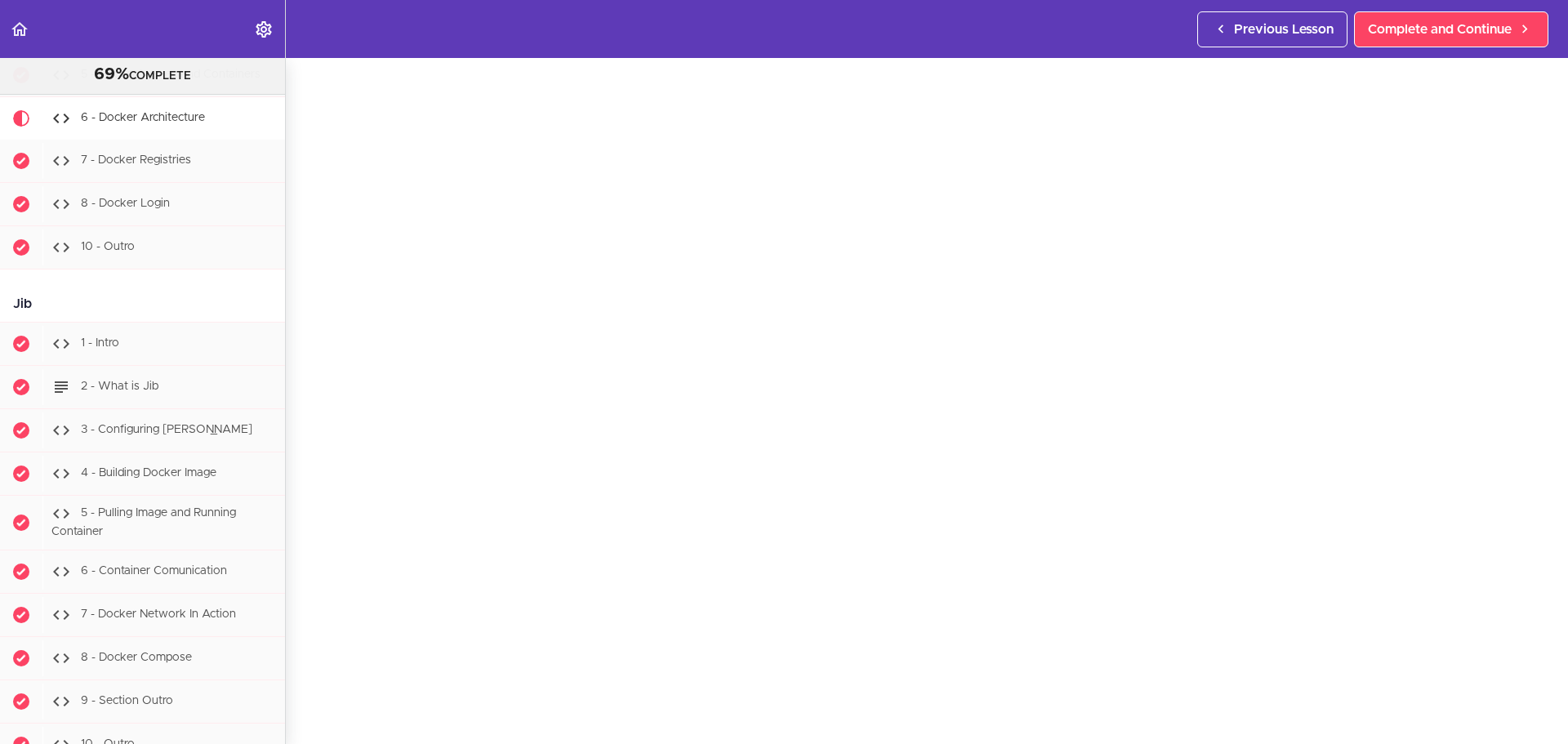
scroll to position [73, 0]
click at [1305, 31] on span "Complete and Continue" at bounding box center [1439, 30] width 144 height 20
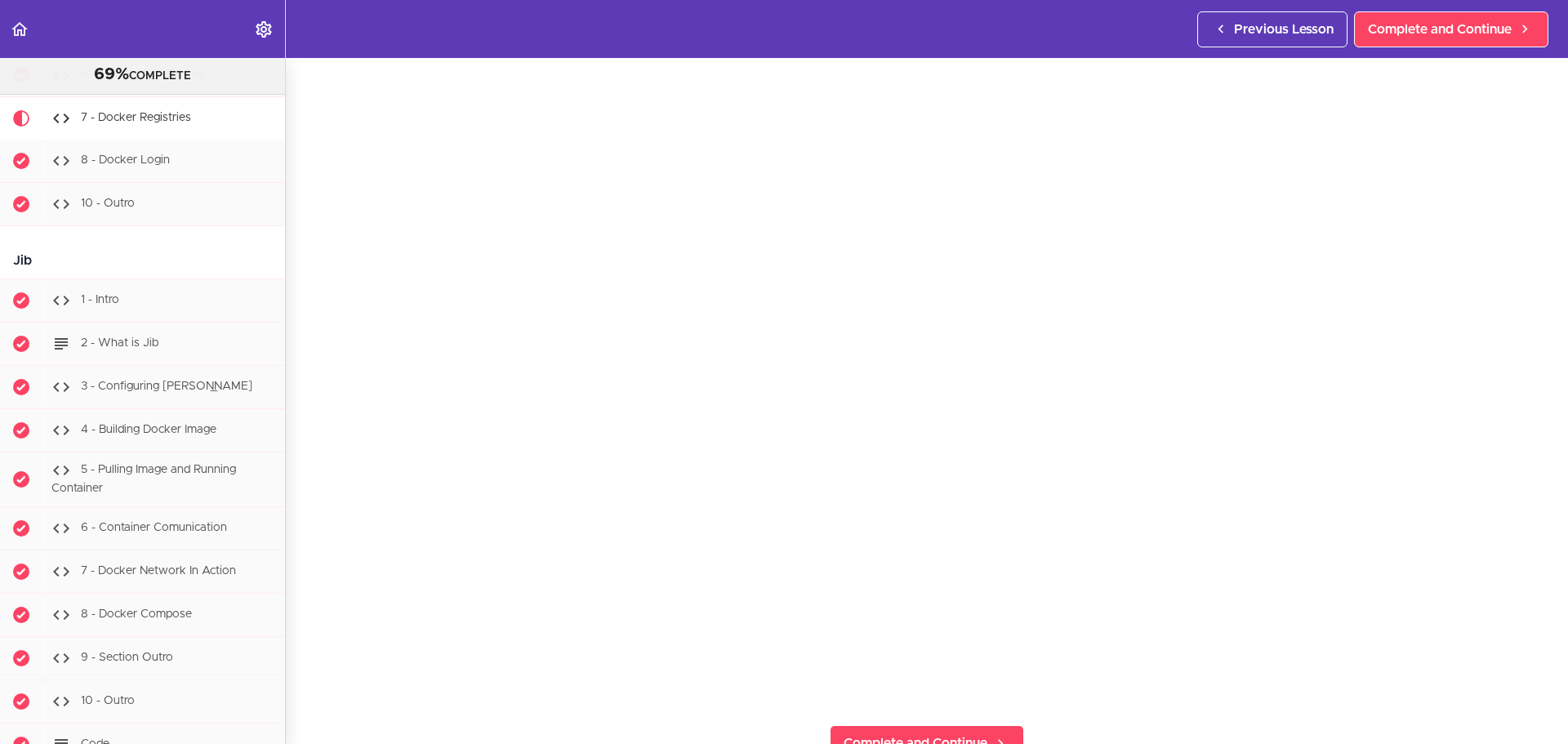
scroll to position [89, 0]
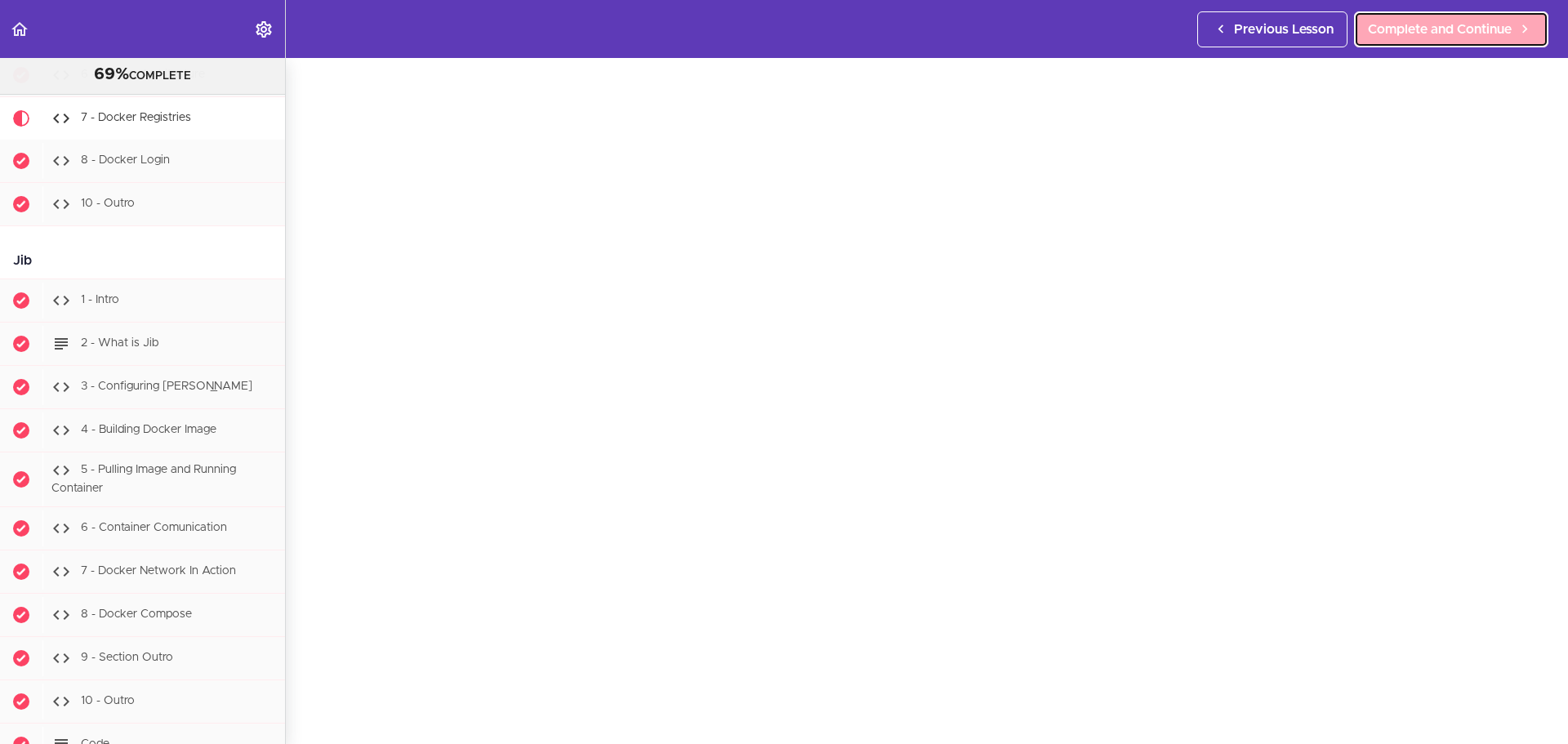
click at [1305, 27] on span "Complete and Continue" at bounding box center [1439, 30] width 144 height 20
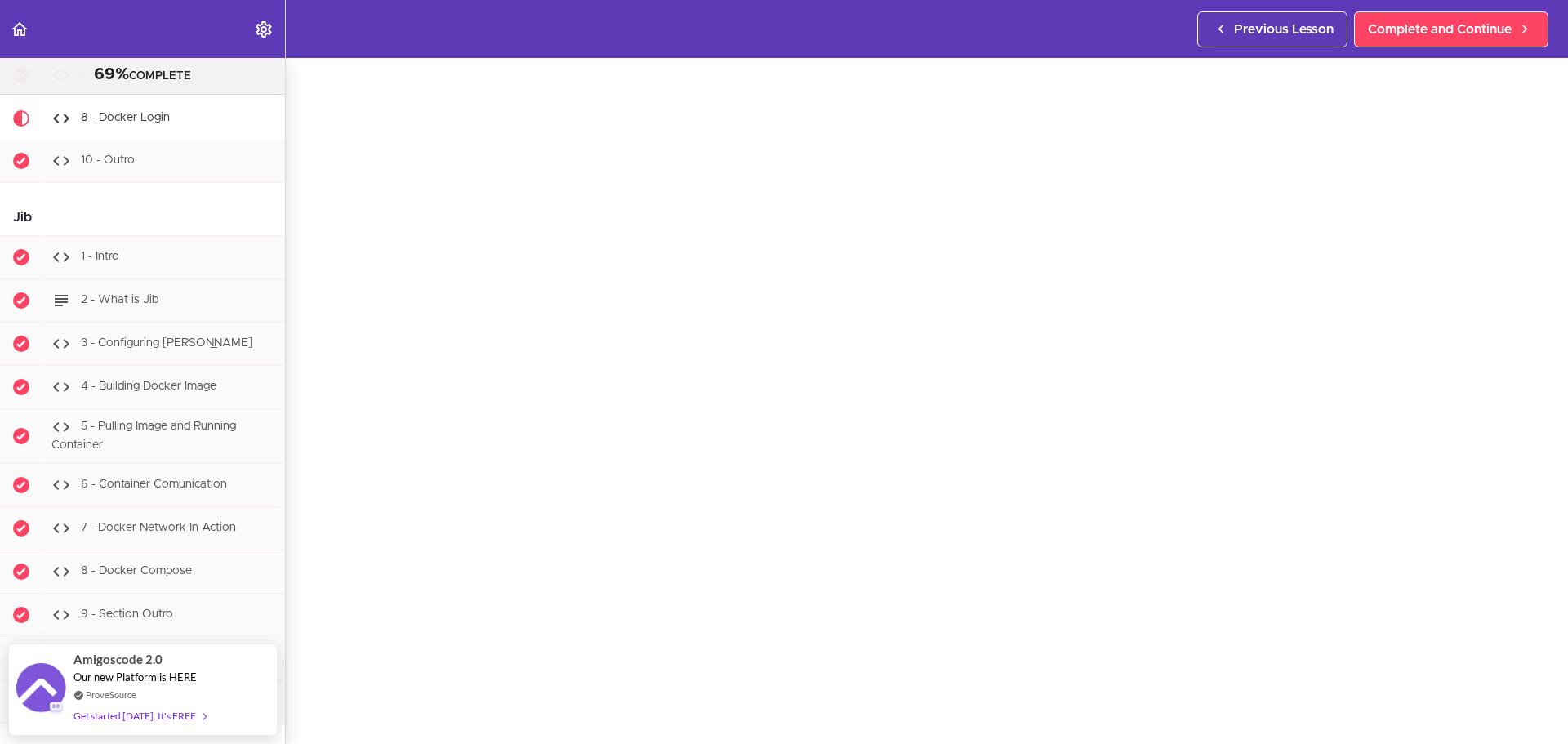
scroll to position [71, 0]
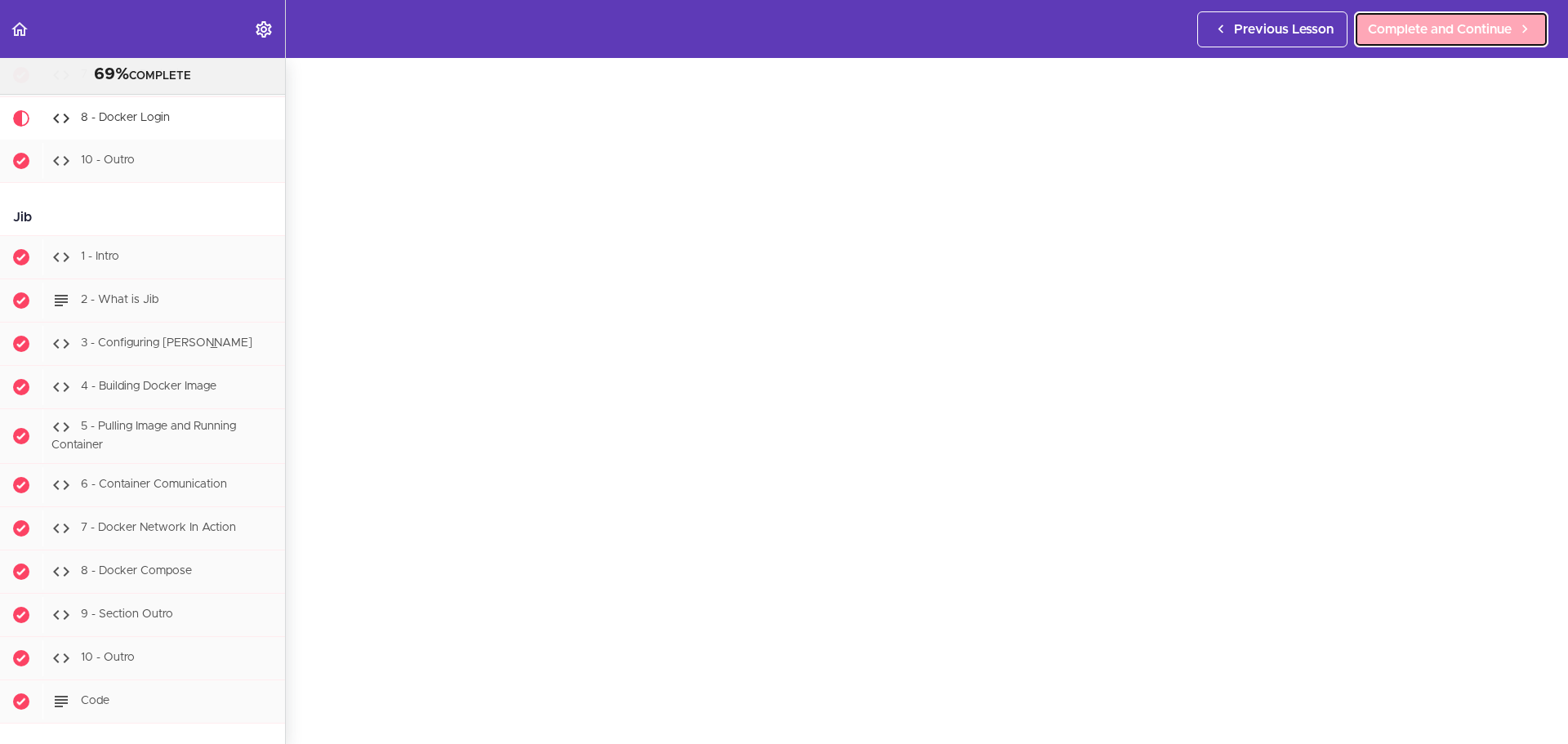
drag, startPoint x: 1416, startPoint y: 16, endPoint x: 1411, endPoint y: 29, distance: 13.9
click at [1305, 16] on link "Complete and Continue" at bounding box center [1451, 30] width 195 height 36
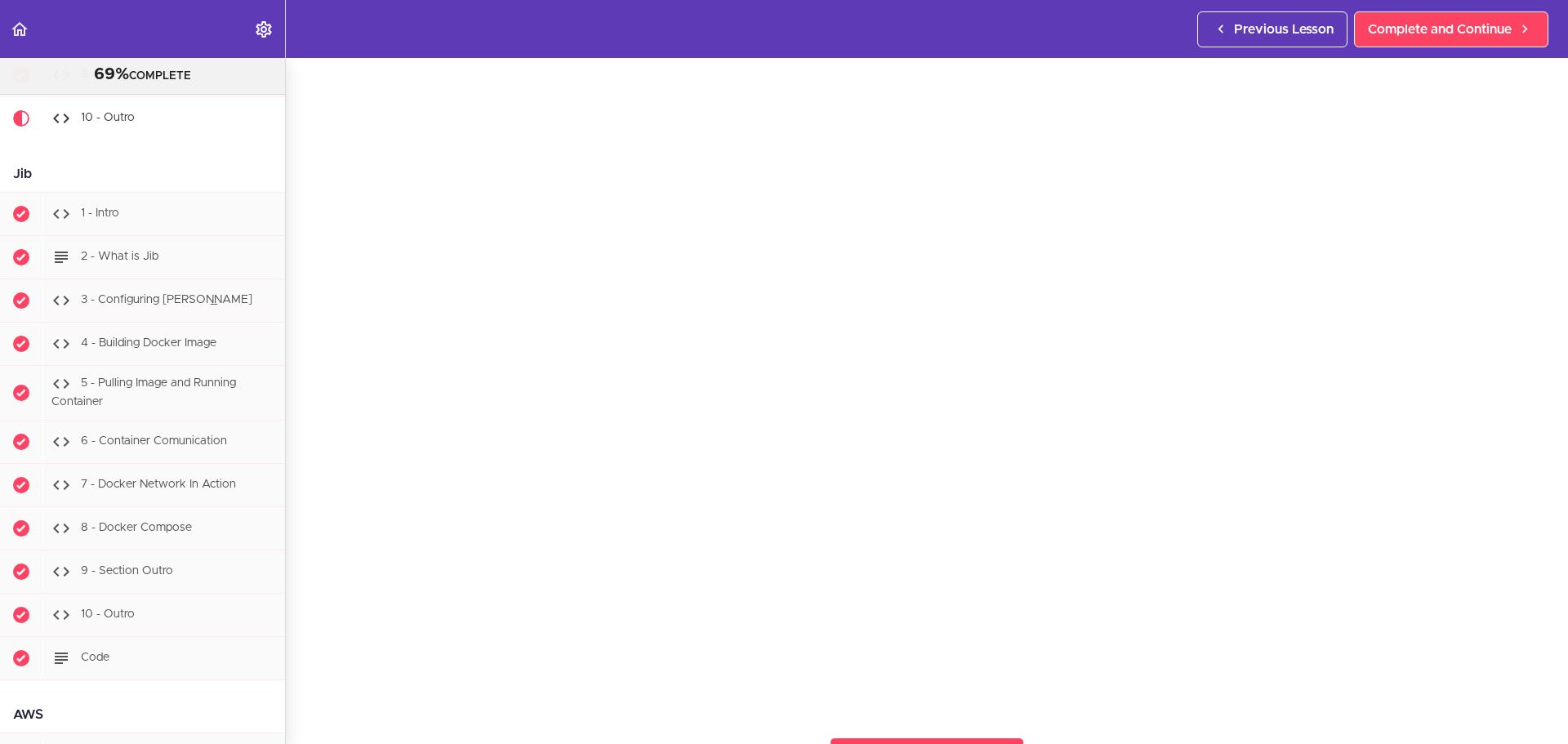
scroll to position [76, 0]
click at [1305, 32] on use at bounding box center [1524, 29] width 5 height 8
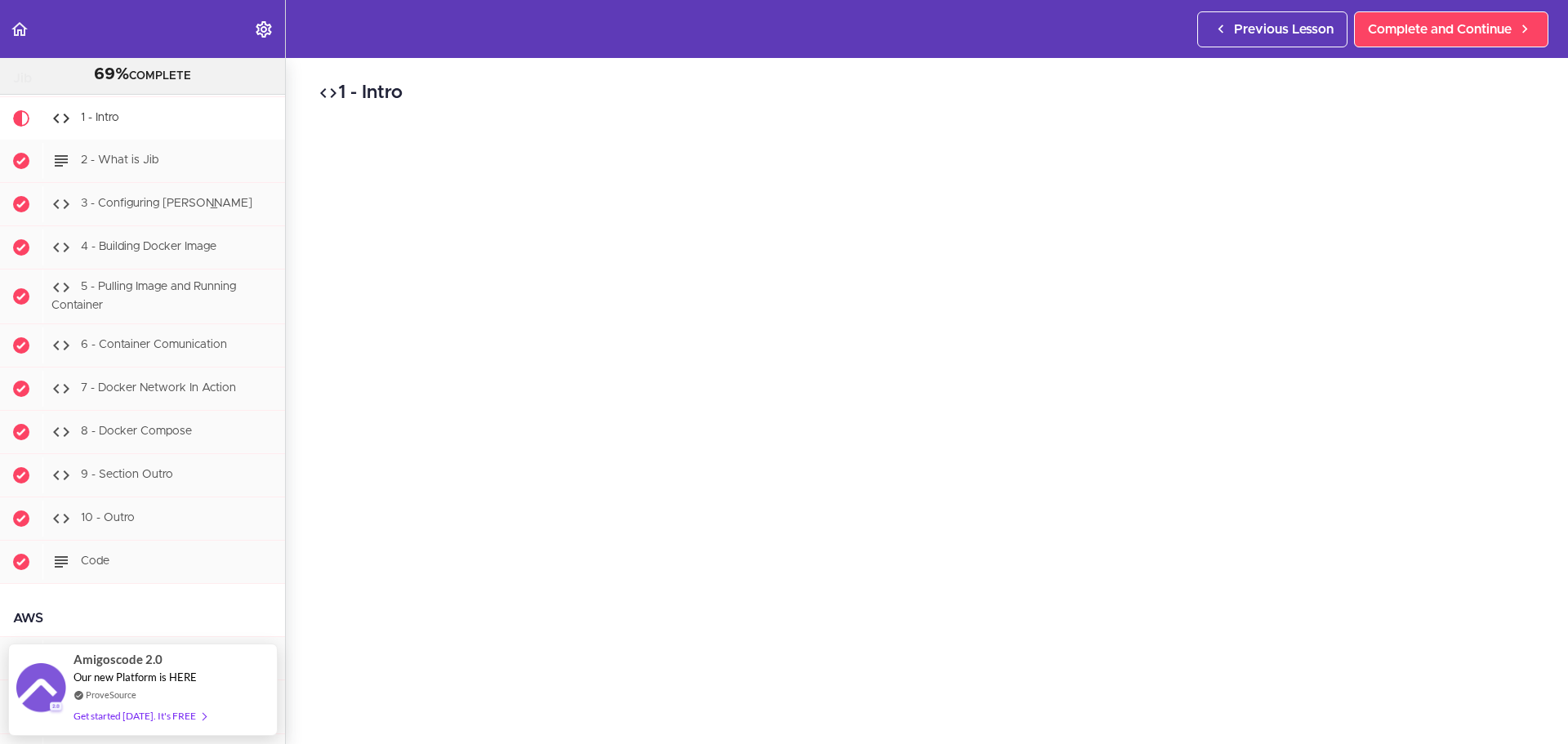
scroll to position [81, 0]
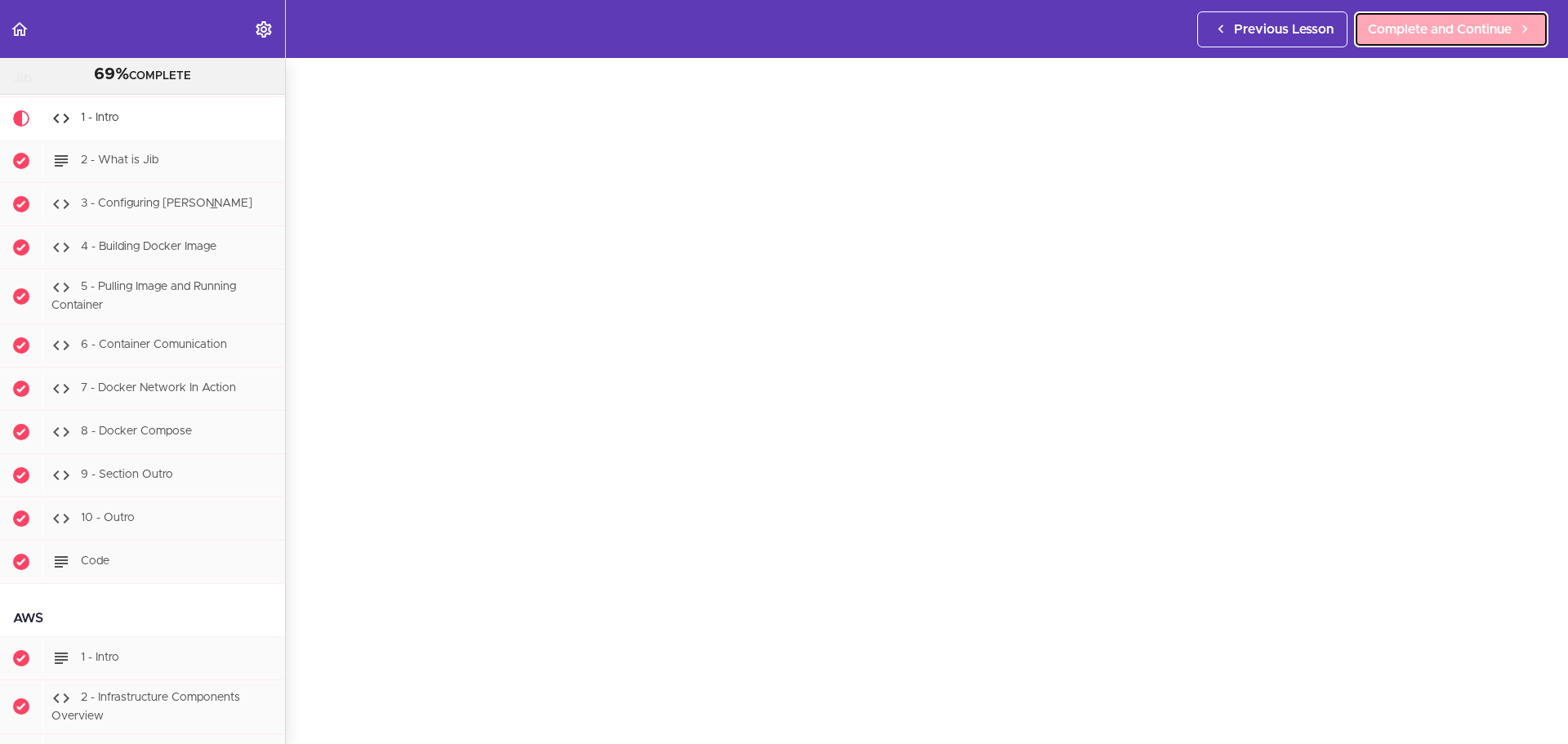
click at [1305, 43] on link "Complete and Continue" at bounding box center [1451, 30] width 195 height 36
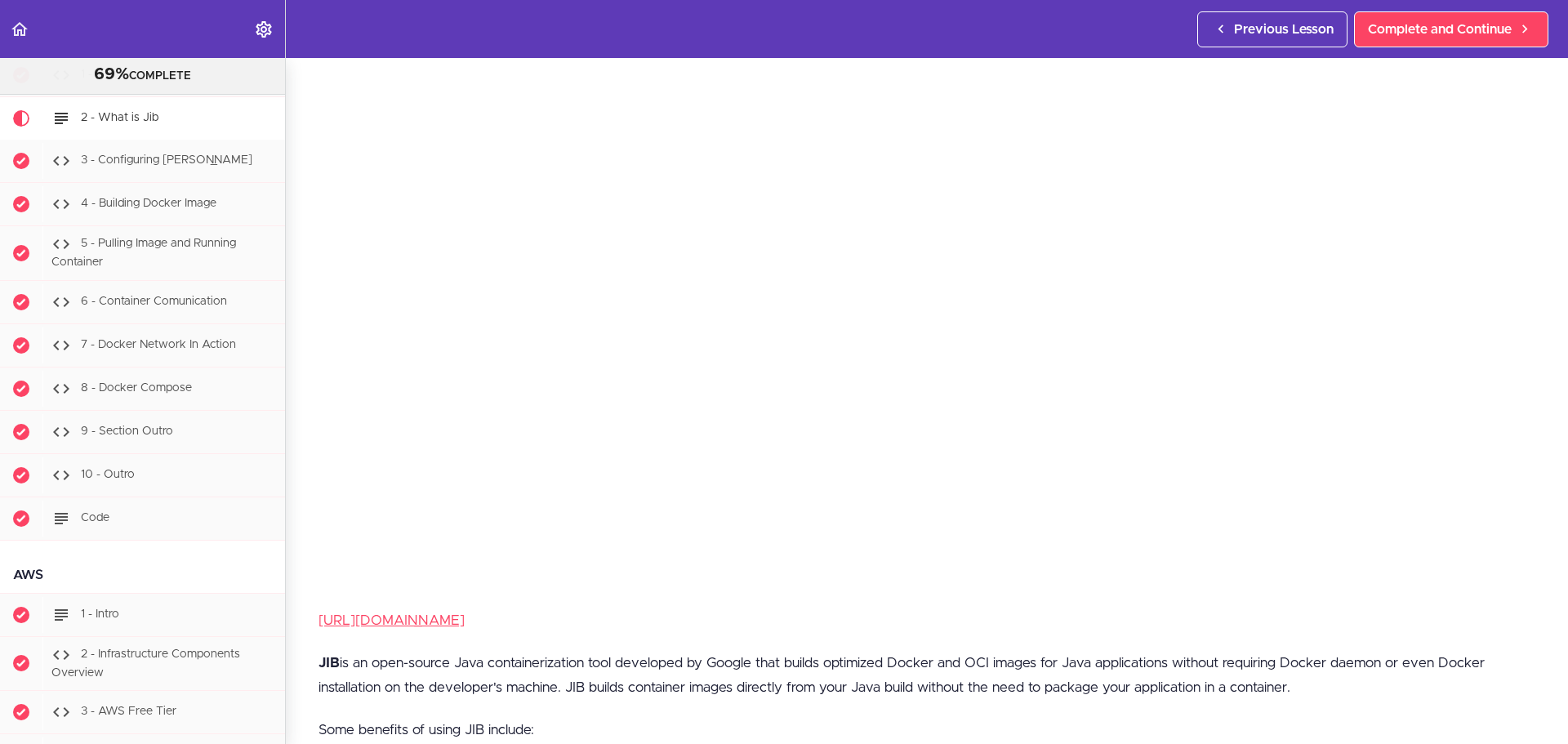
scroll to position [238, 0]
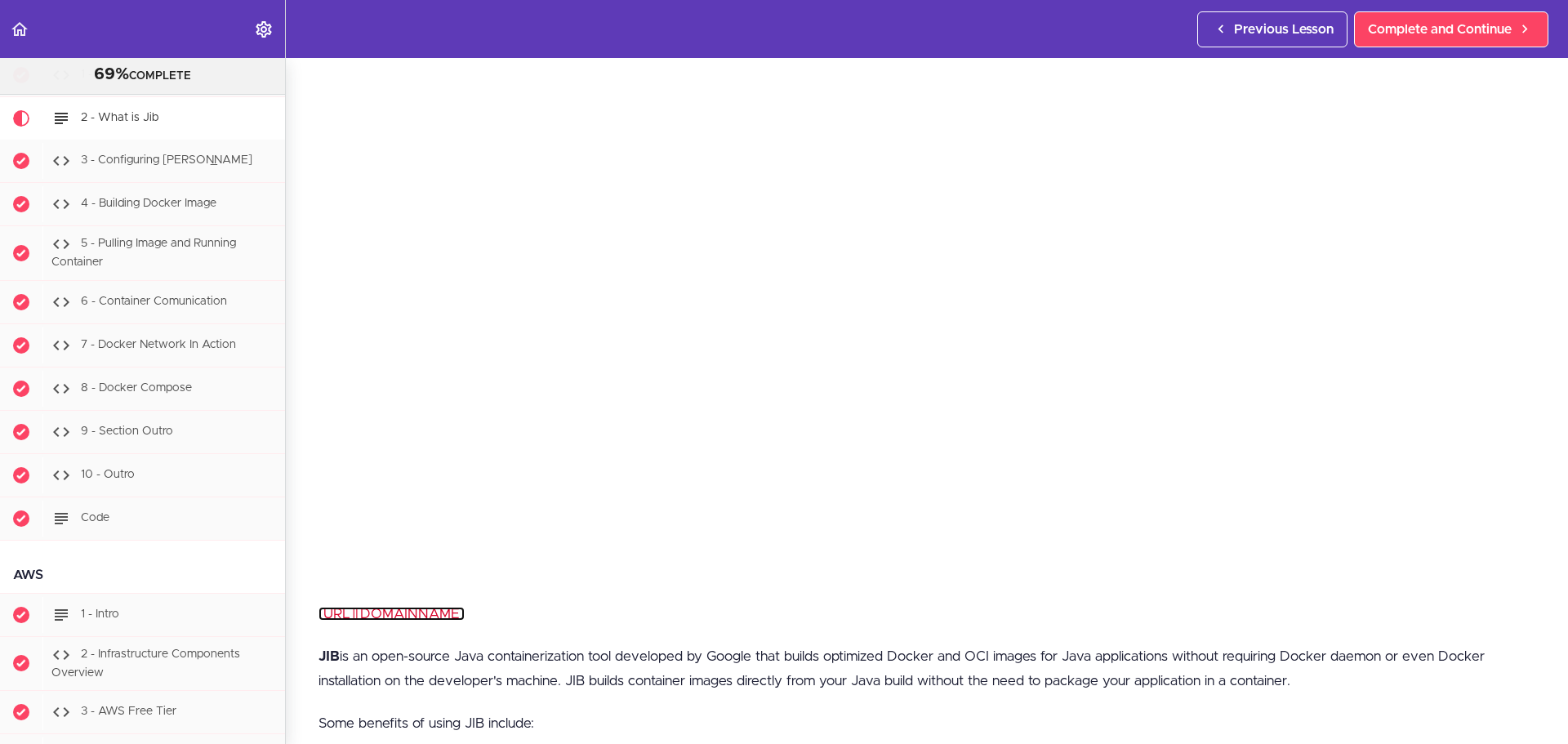
click at [465, 611] on link "[URL][DOMAIN_NAME]" at bounding box center [392, 613] width 146 height 14
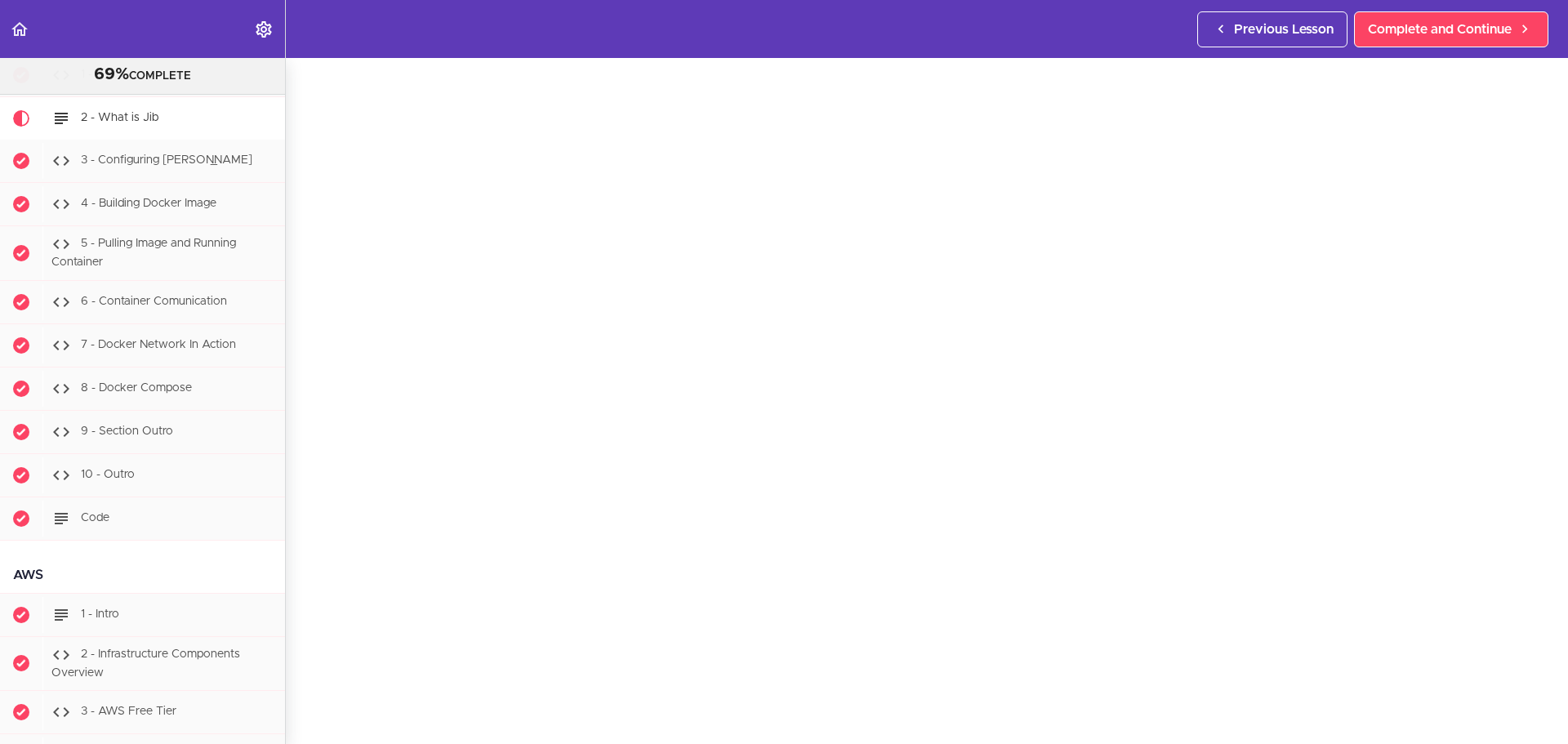
scroll to position [71, 0]
click at [1305, 34] on span "Complete and Continue" at bounding box center [1439, 30] width 144 height 20
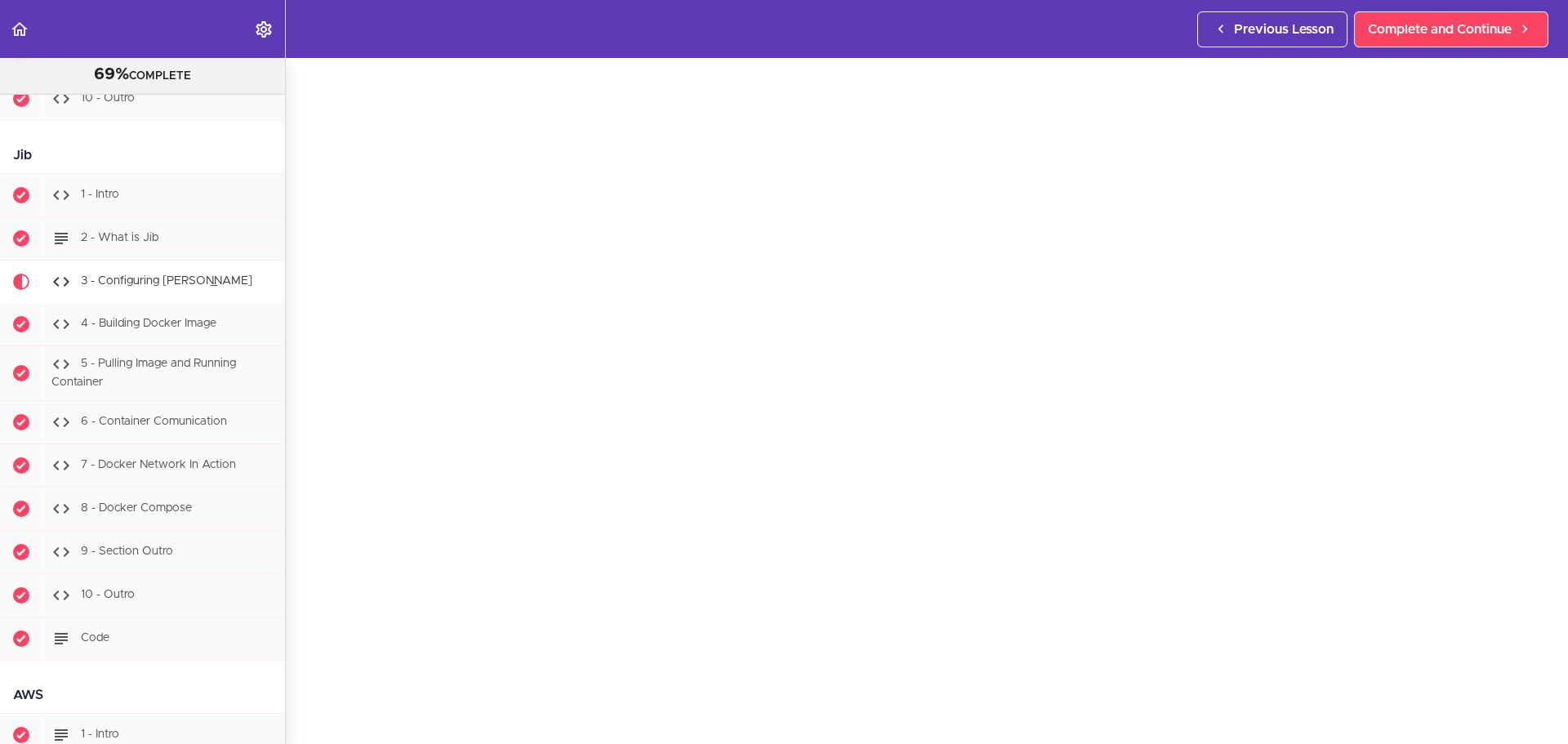
scroll to position [81, 0]
